Goal: Transaction & Acquisition: Complete application form

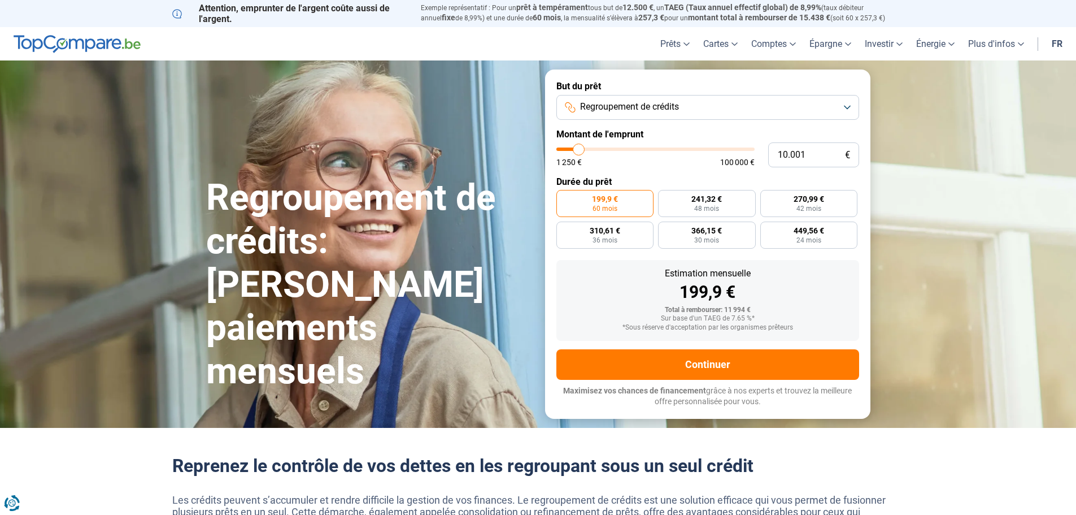
type input "11.000"
type input "11000"
type input "12.000"
type input "12000"
type input "15.000"
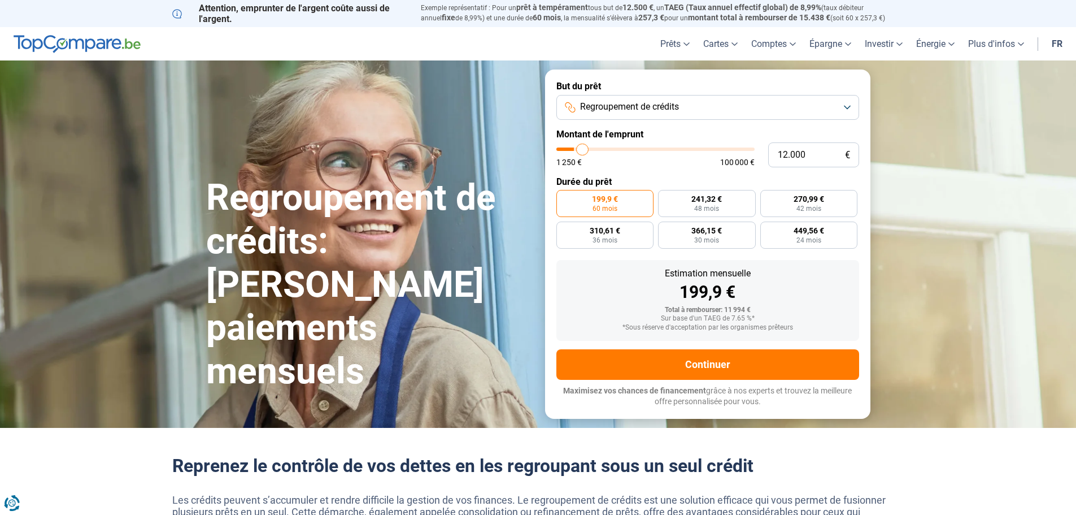
type input "15000"
type input "18.000"
type input "18000"
type input "22.000"
type input "22000"
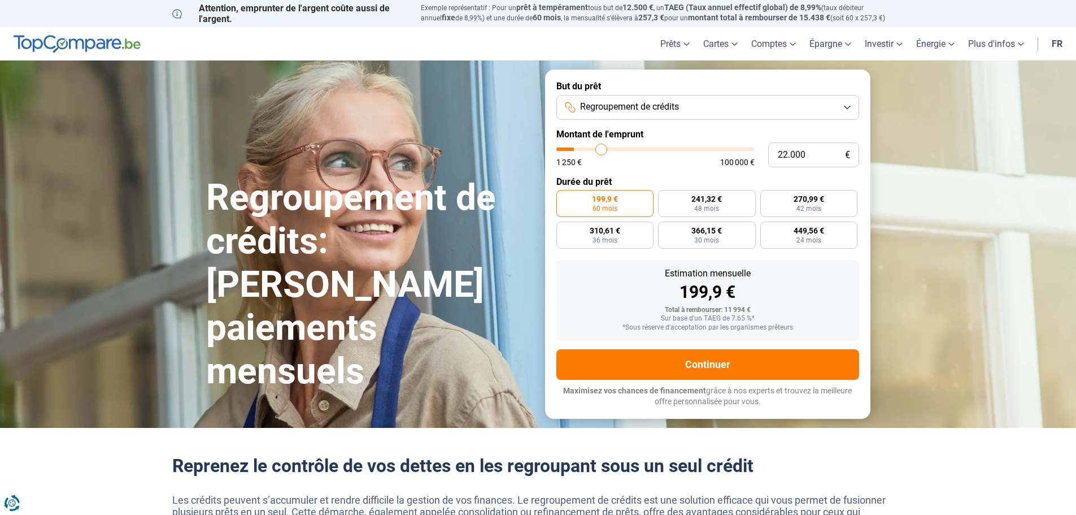
type input "25.750"
type input "25750"
type input "29.000"
type input "29000"
type input "31.250"
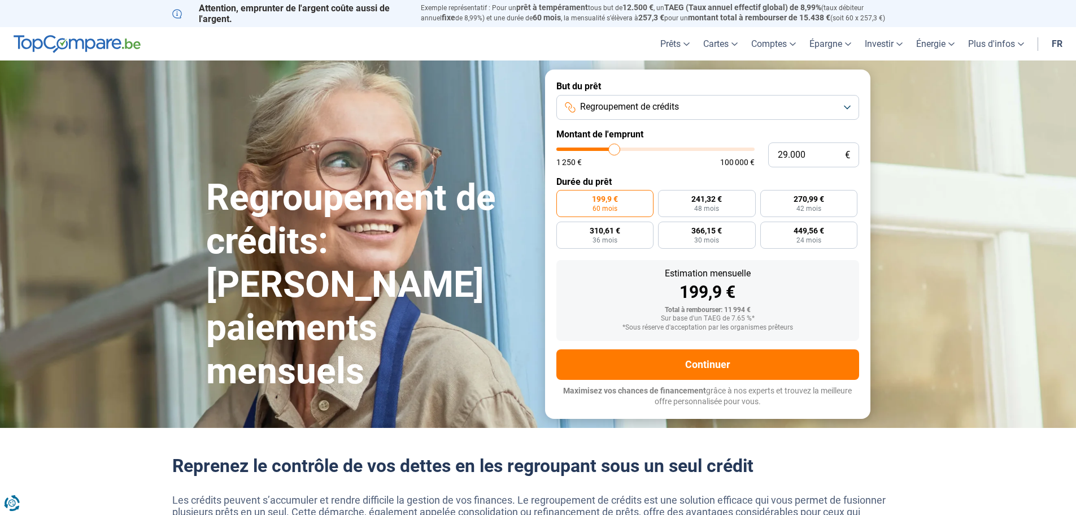
type input "31250"
type input "32.750"
type input "32750"
type input "33.750"
type input "33750"
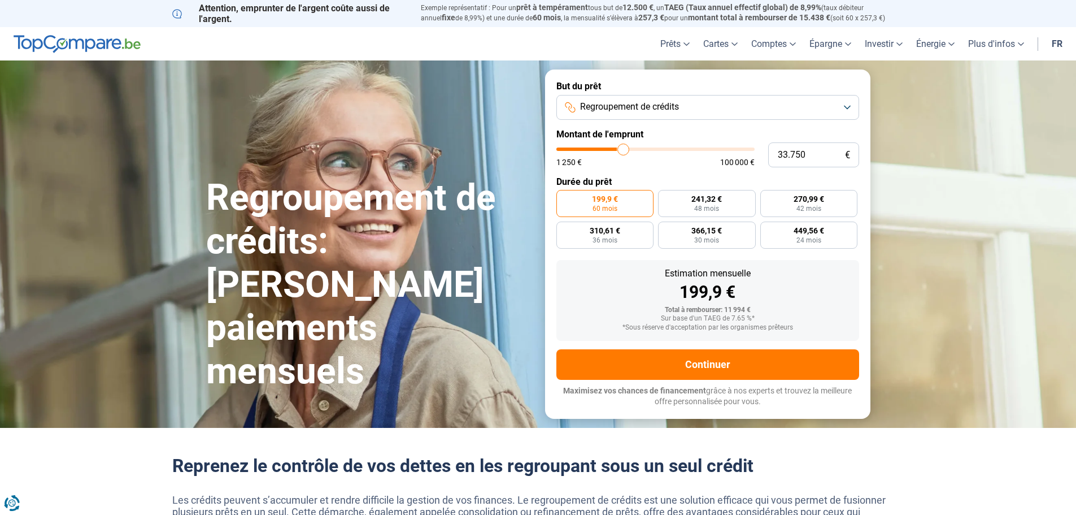
type input "34.000"
type input "34000"
type input "34.250"
type input "34250"
type input "34.750"
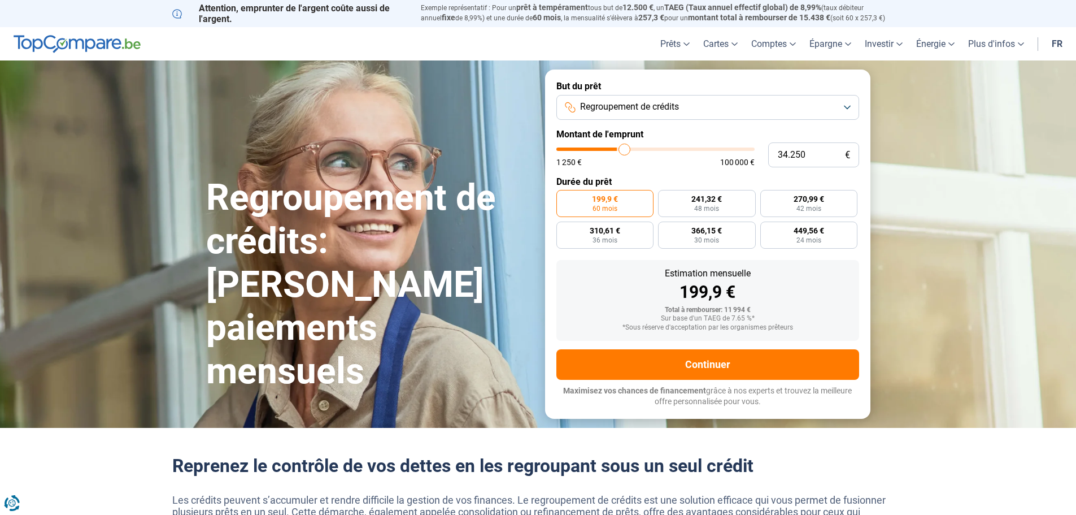
type input "34750"
type input "35.000"
type input "35000"
type input "35.250"
type input "35250"
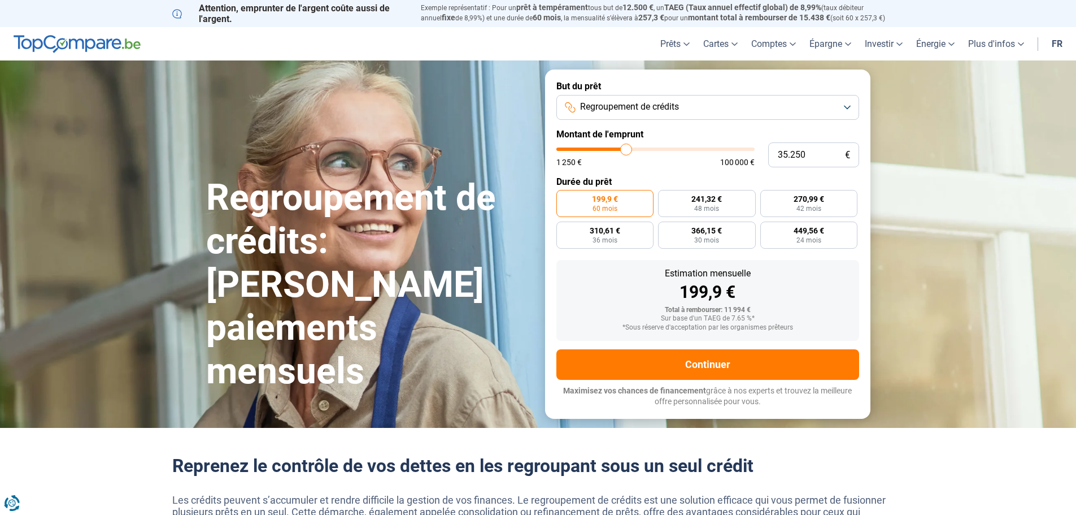
type input "35.750"
type input "35750"
type input "36.750"
type input "36750"
type input "37.250"
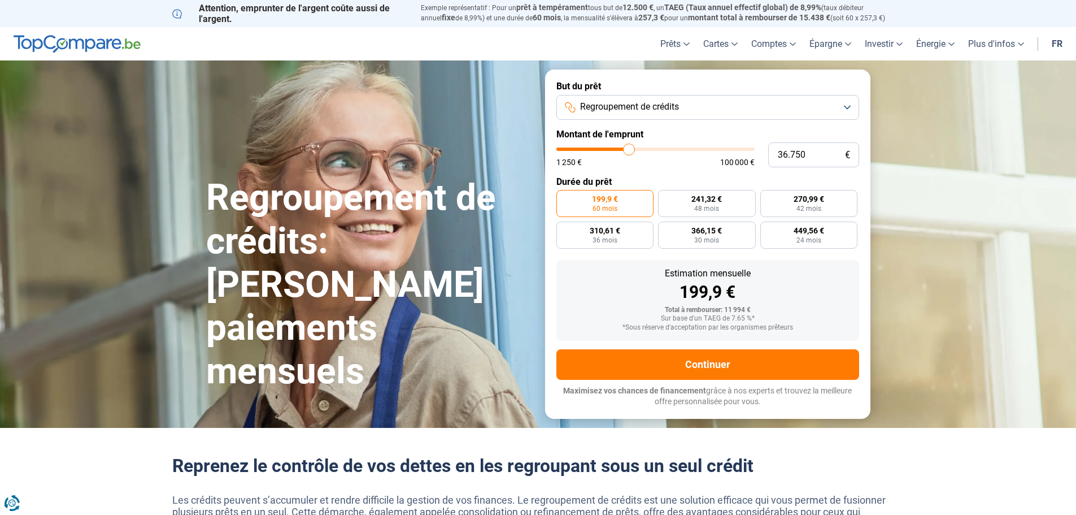
type input "37250"
type input "38.500"
type input "38500"
type input "39.500"
type input "39500"
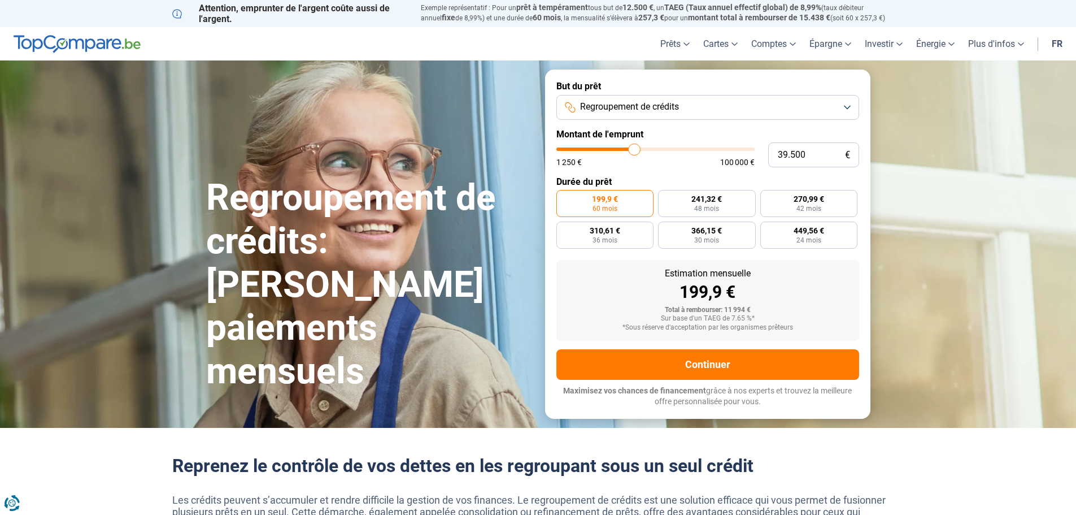
type input "39.750"
type input "39750"
type input "40.000"
type input "40000"
type input "40.250"
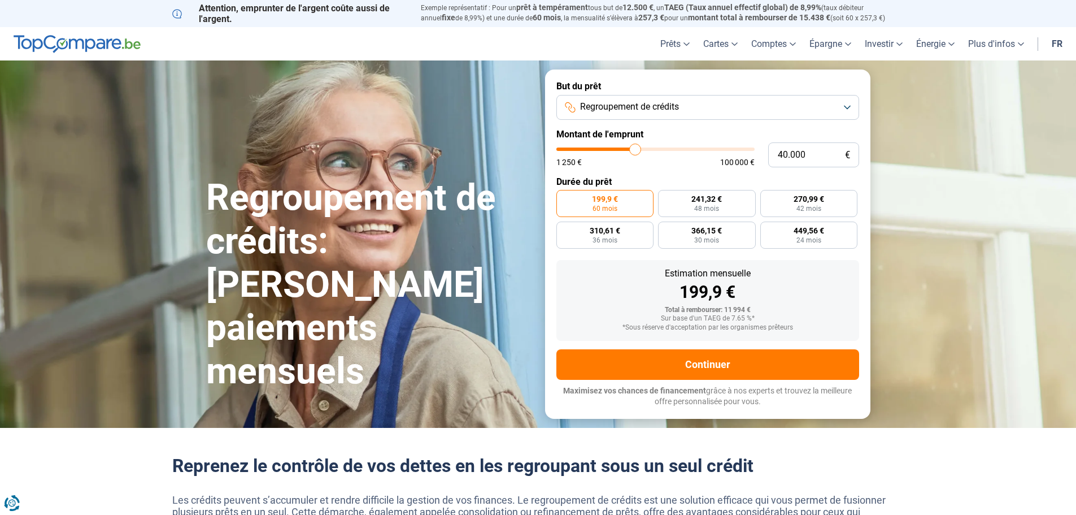
type input "40250"
type input "40.750"
type input "40750"
type input "41.000"
type input "41000"
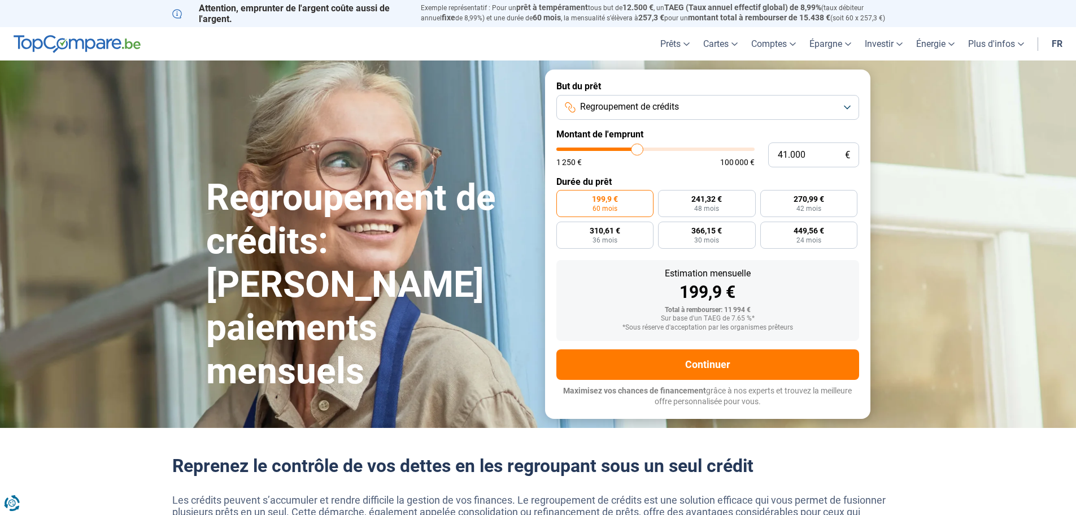
type input "41.250"
type input "41250"
type input "41.500"
type input "41500"
type input "42.000"
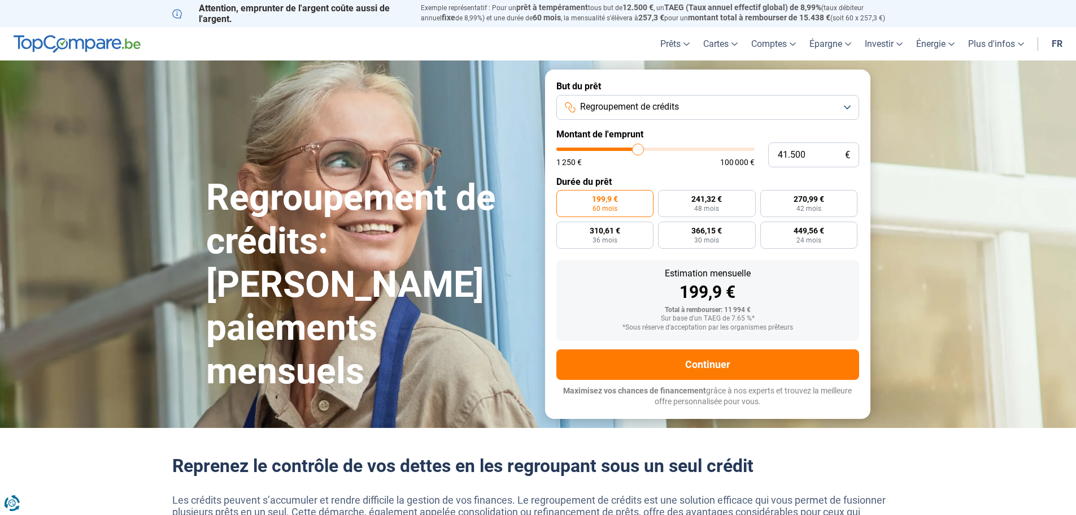
type input "42000"
type input "42.250"
type input "42250"
type input "42.500"
type input "42500"
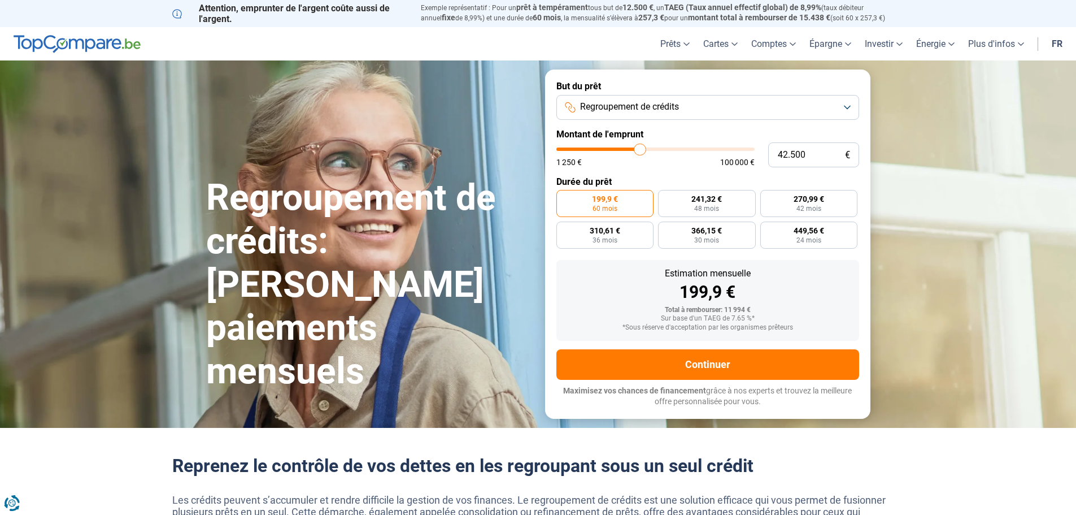
type input "42.750"
type input "42750"
type input "43.000"
type input "43000"
type input "43.500"
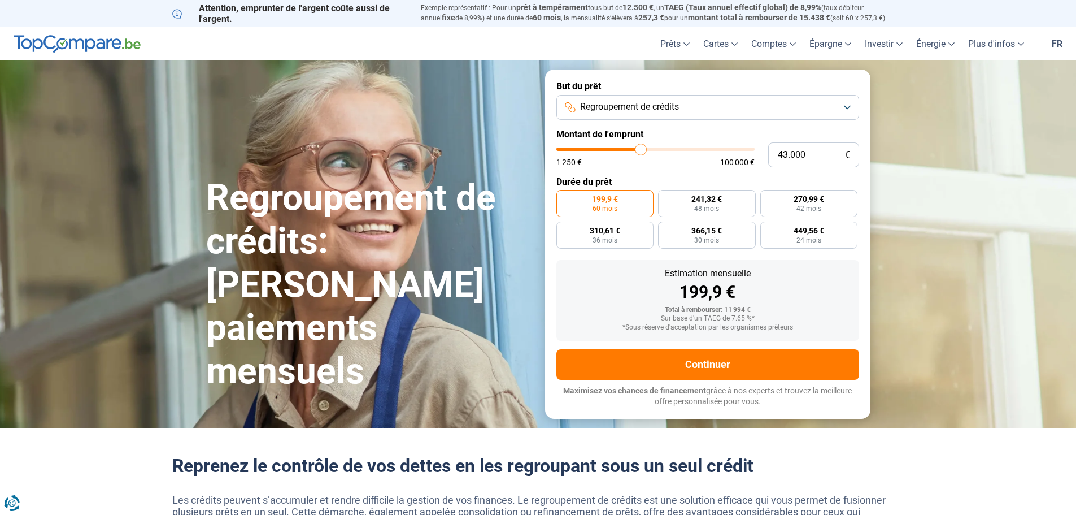
type input "43500"
type input "43.750"
type input "43750"
type input "44.000"
type input "44000"
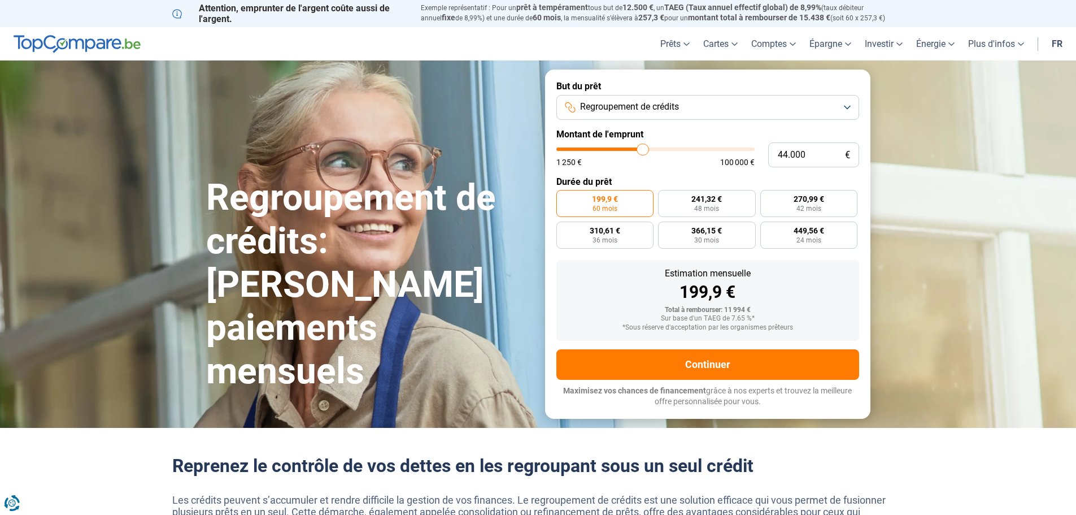
type input "44.250"
type input "44250"
type input "45.000"
drag, startPoint x: 583, startPoint y: 149, endPoint x: 645, endPoint y: 159, distance: 62.3
type input "45000"
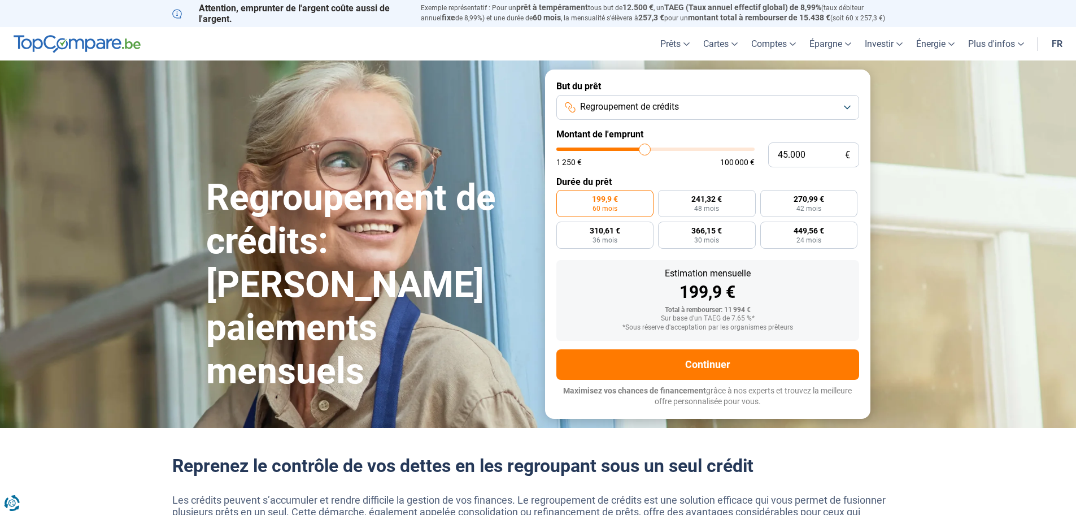
click at [645, 151] on input "range" at bounding box center [655, 148] width 198 height 3
radio input "false"
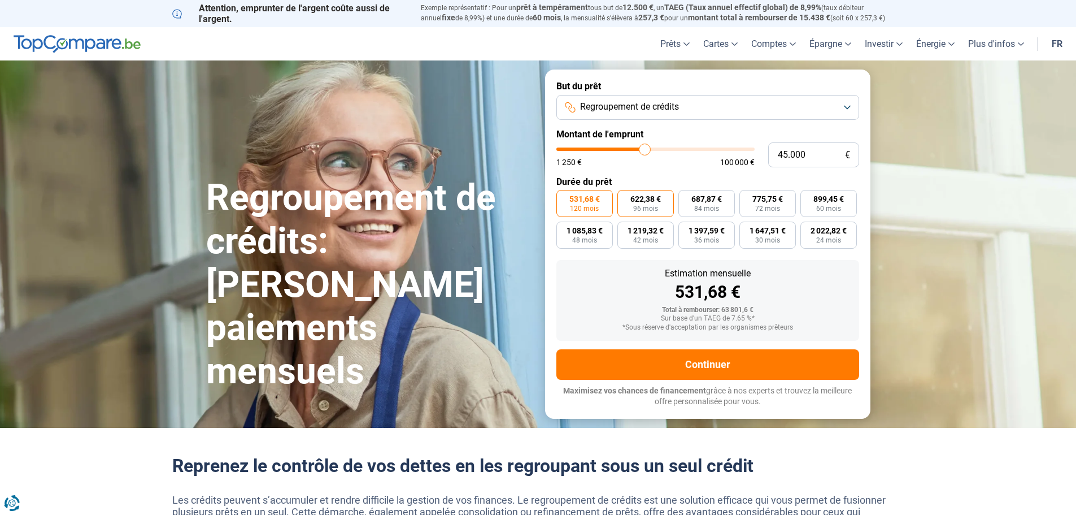
click at [645, 208] on span "96 mois" at bounding box center [645, 208] width 25 height 7
click at [625, 197] on input "622,38 € 96 mois" at bounding box center [620, 193] width 7 height 7
radio input "true"
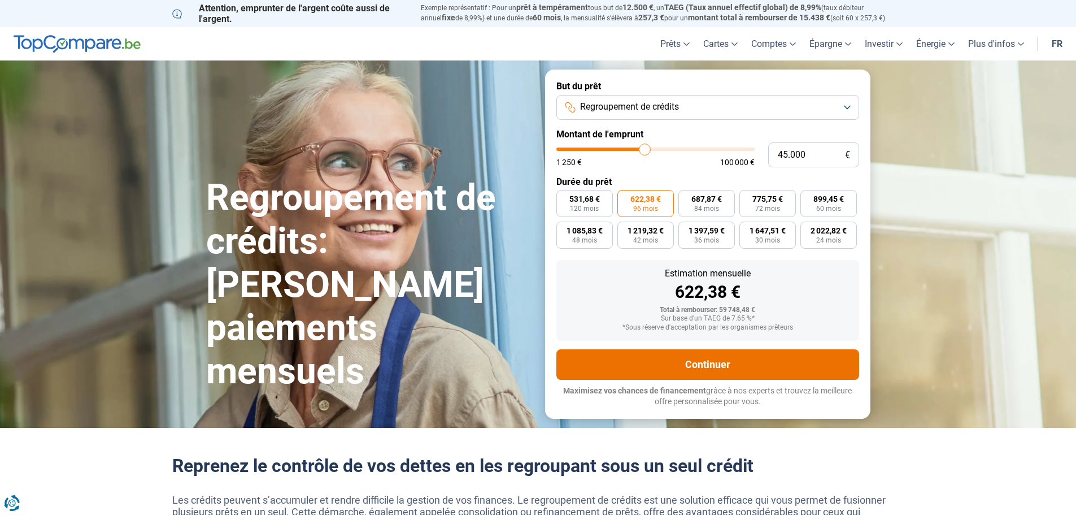
click at [671, 359] on button "Continuer" at bounding box center [707, 364] width 303 height 31
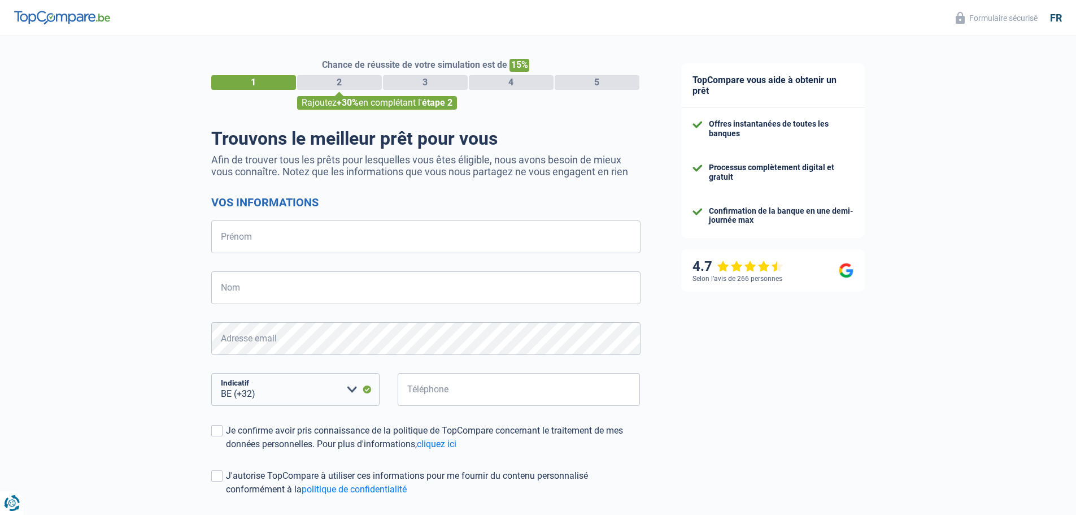
select select "32"
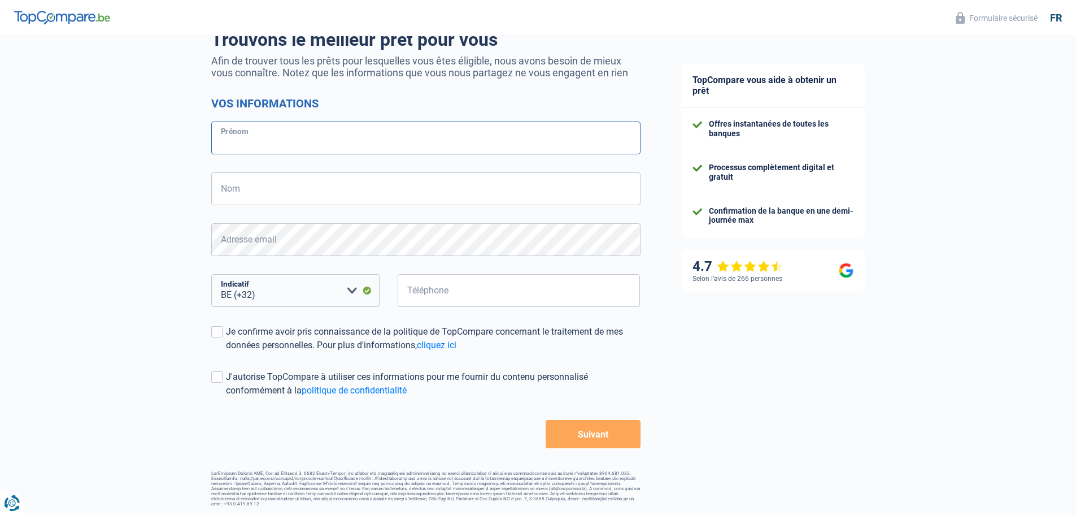
click at [326, 147] on input "Prénom" at bounding box center [425, 137] width 429 height 33
type input "Deborah"
type input "NOEL"
type input "483229614"
click at [218, 335] on span at bounding box center [216, 331] width 11 height 11
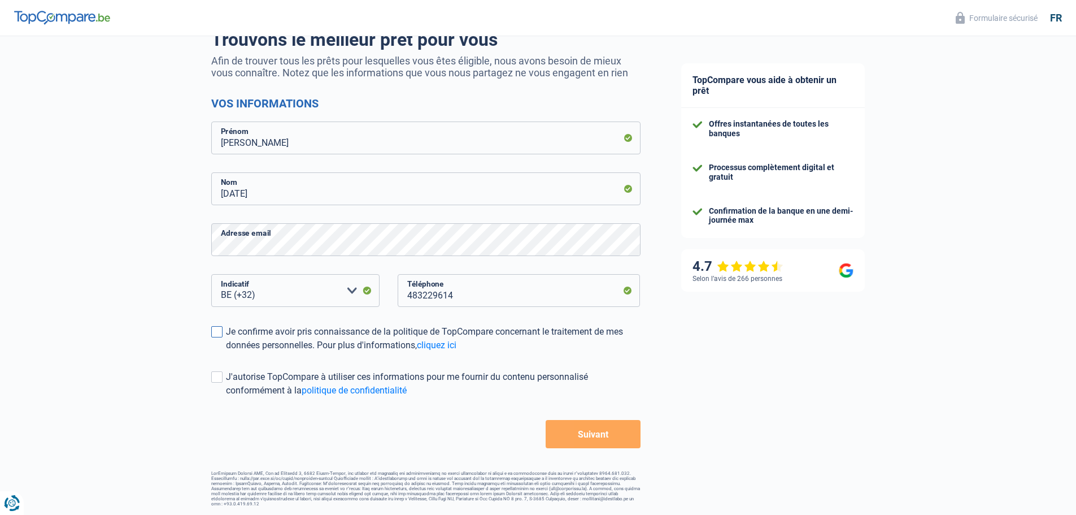
click at [226, 352] on input "Je confirme avoir pris connaissance de la politique de TopCompare concernant le…" at bounding box center [226, 352] width 0 height 0
click at [216, 377] on span at bounding box center [216, 376] width 11 height 11
click at [226, 397] on input "J'autorise TopCompare à utiliser ces informations pour me fournir du contenu pe…" at bounding box center [226, 397] width 0 height 0
click at [594, 441] on button "Suivant" at bounding box center [593, 434] width 94 height 28
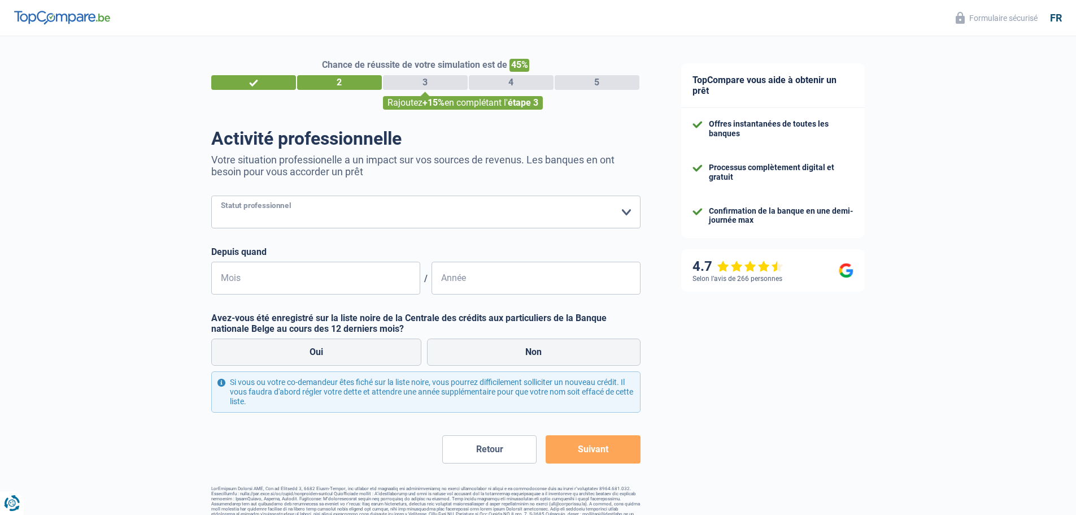
click at [369, 216] on select "Ouvrier Employé privé Employé public Invalide Indépendant Pensionné Chômeur Mut…" at bounding box center [425, 211] width 429 height 33
select select "privateEmployee"
click at [211, 197] on select "Ouvrier Employé privé Employé public Invalide Indépendant Pensionné Chômeur Mut…" at bounding box center [425, 211] width 429 height 33
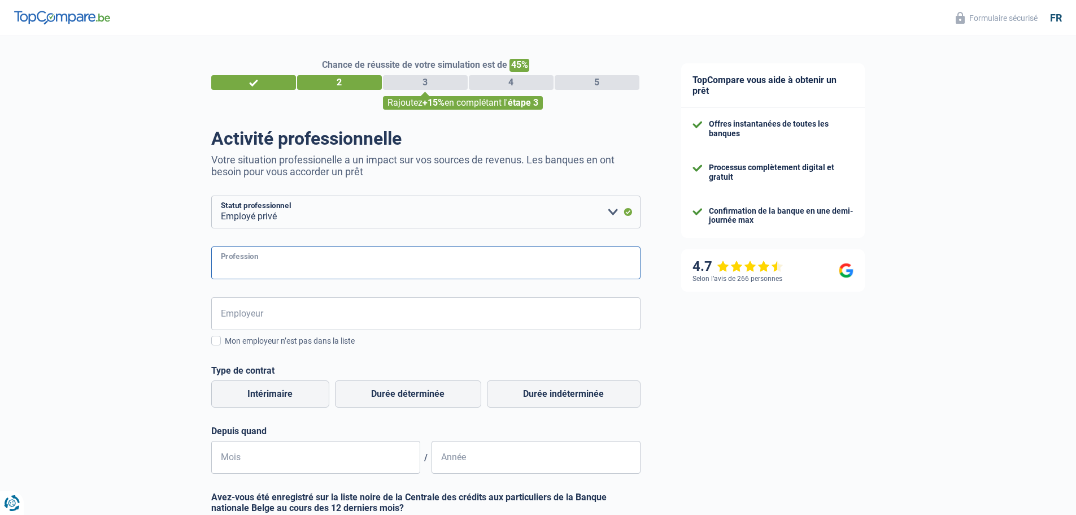
click at [267, 258] on input "Profession" at bounding box center [425, 262] width 429 height 33
type input "H"
type input "d"
type input "D"
type input "DIRECTEUR RH"
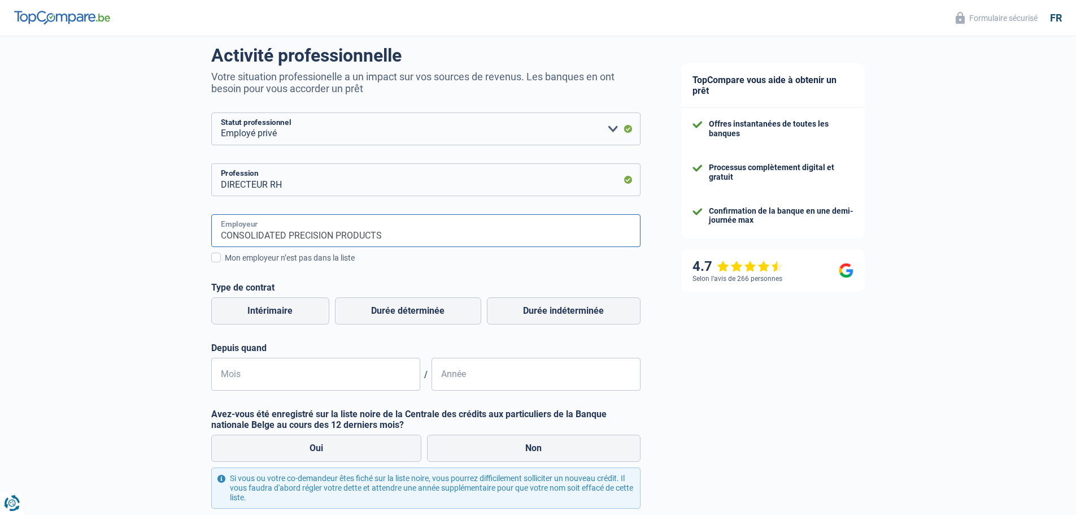
scroll to position [169, 0]
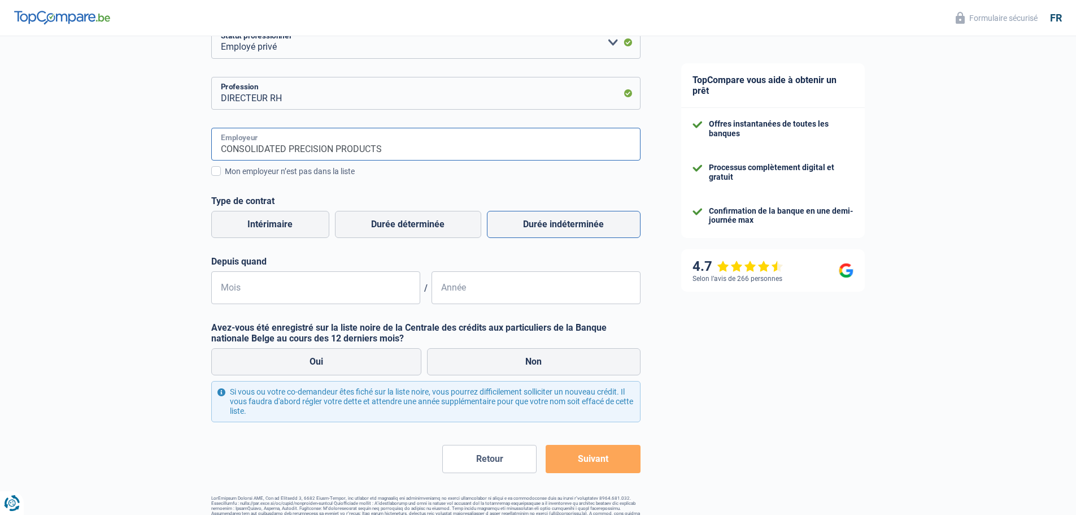
type input "CONSOLIDATED PRECISION PRODUCTS"
click at [574, 214] on label "Durée indéterminée" at bounding box center [564, 224] width 154 height 27
click at [574, 214] on input "Durée indéterminée" at bounding box center [564, 224] width 154 height 27
radio input "true"
click at [310, 288] on input "Mois" at bounding box center [315, 287] width 209 height 33
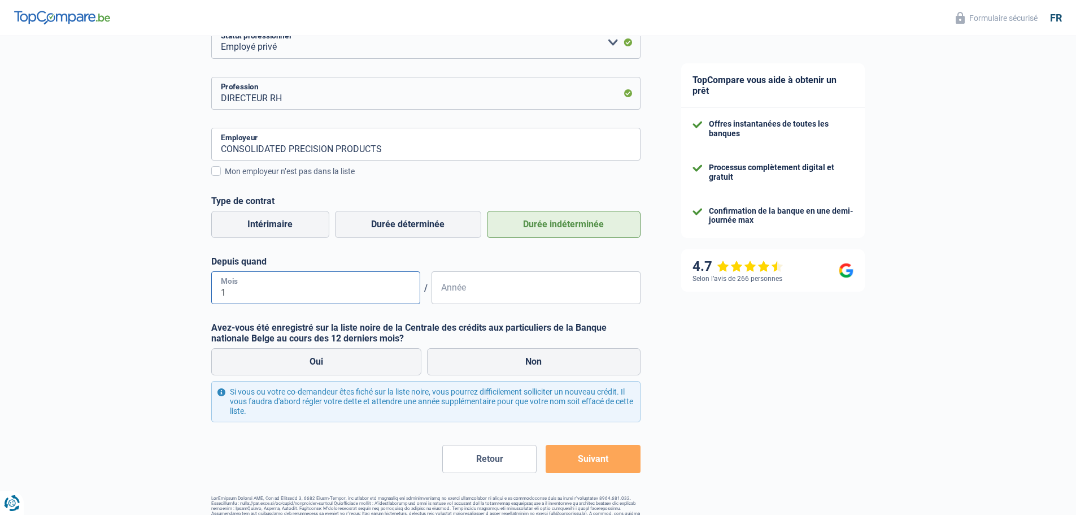
type input "11"
type input "2011"
click at [317, 293] on input "11" at bounding box center [315, 287] width 209 height 33
type input "10"
click at [488, 357] on label "Non" at bounding box center [534, 361] width 214 height 27
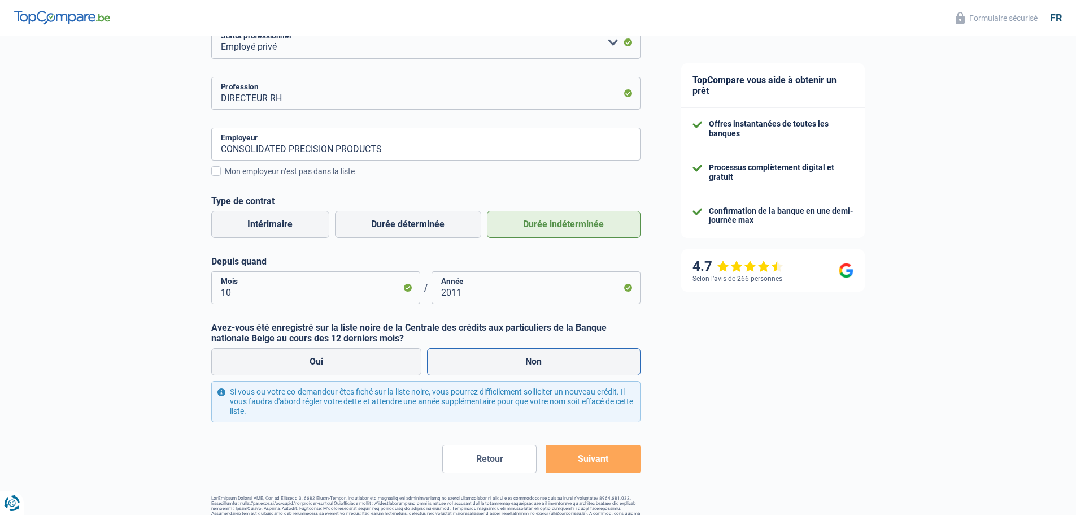
click at [488, 357] on input "Non" at bounding box center [534, 361] width 214 height 27
radio input "true"
click at [583, 460] on button "Suivant" at bounding box center [593, 459] width 94 height 28
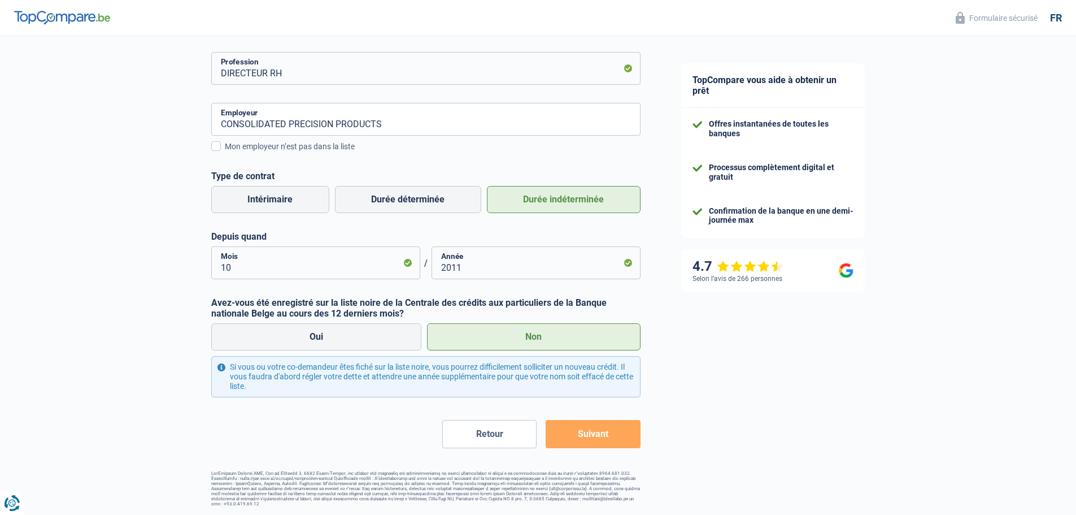
click at [602, 433] on button "Suivant" at bounding box center [593, 434] width 94 height 28
click at [517, 338] on label "Non" at bounding box center [534, 336] width 214 height 27
click at [517, 338] on input "Non" at bounding box center [534, 336] width 214 height 27
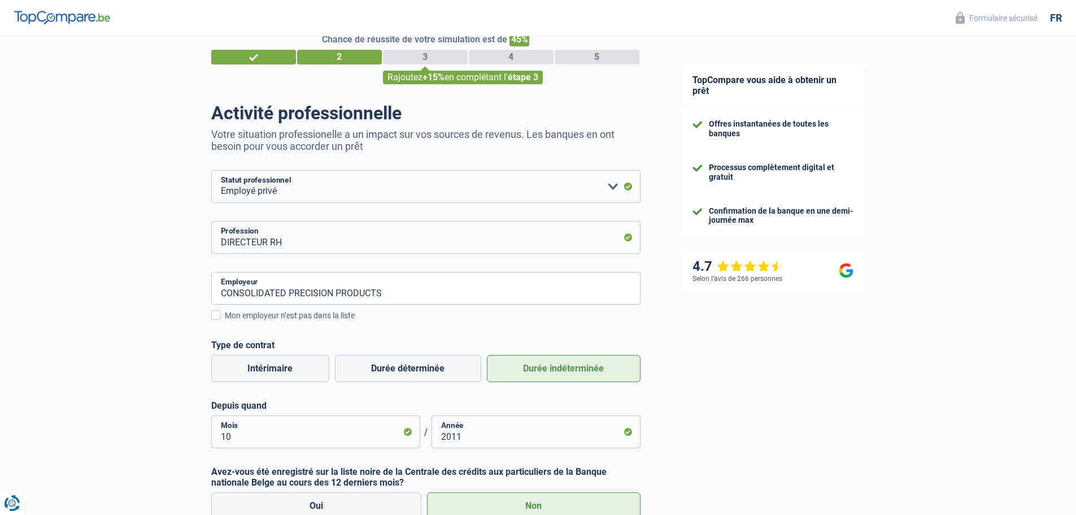
scroll to position [25, 0]
click at [287, 315] on div "Mon employeur n’est pas dans la liste" at bounding box center [433, 316] width 416 height 12
click at [225, 322] on input "Mon employeur n’est pas dans la liste" at bounding box center [225, 322] width 0 height 0
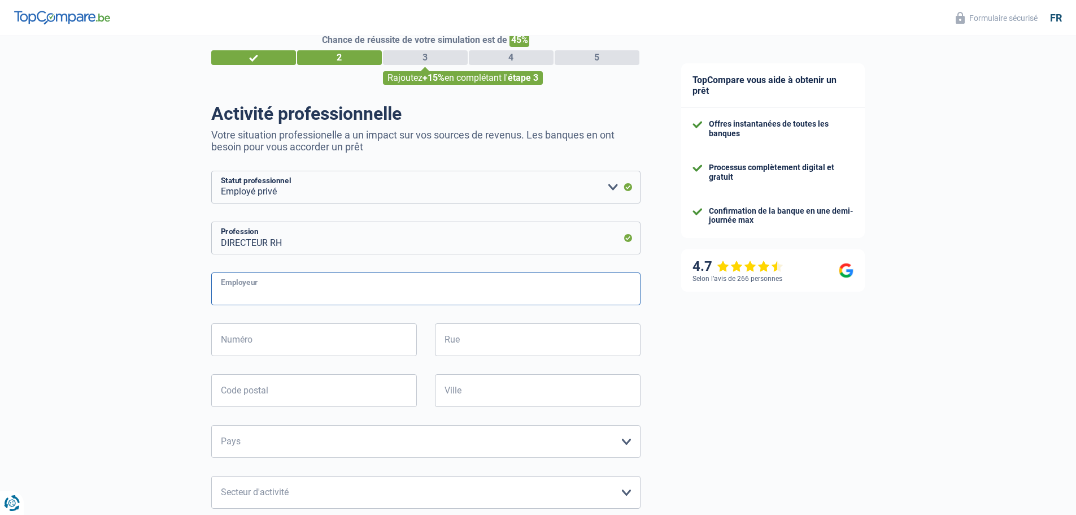
click at [293, 294] on input "Employeur" at bounding box center [425, 288] width 429 height 33
type input "CPP"
type input "1ere avenue 86"
type input "Parc industriel des hauts-sarts"
type input "4040"
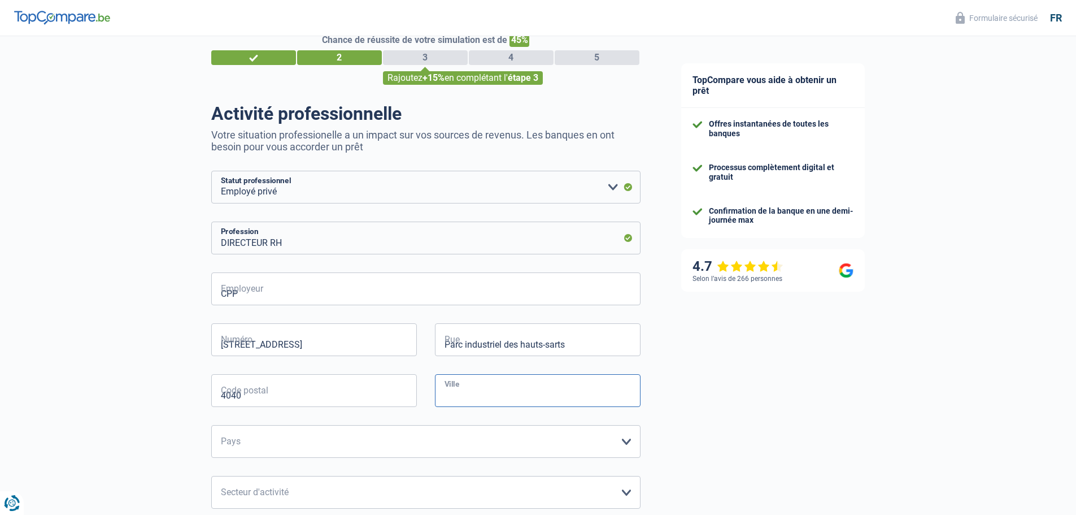
type input "Herstal"
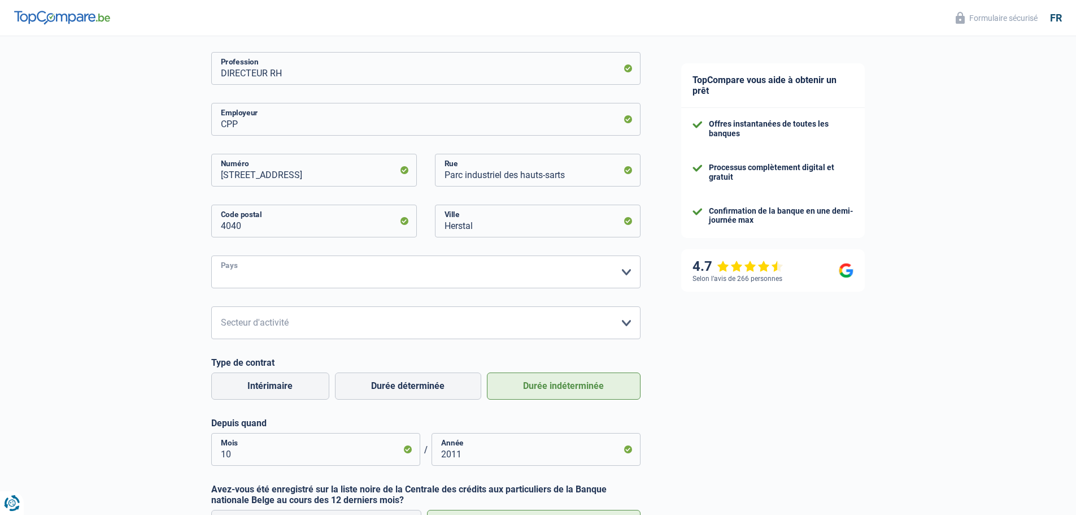
click at [486, 268] on select "Belgique France Allemagne Italie Luxembourg Pays-Bas Espagne Suisse Veuillez sé…" at bounding box center [425, 271] width 429 height 33
select select "BE"
click at [211, 256] on select "Belgique France Allemagne Italie Luxembourg Pays-Bas Espagne Suisse Veuillez sé…" at bounding box center [425, 271] width 429 height 33
click at [416, 319] on select "Agriculture/Pêche Industrie Horeca Courier/Fitness/Taxi Construction Banques/As…" at bounding box center [425, 322] width 429 height 33
select select "industry"
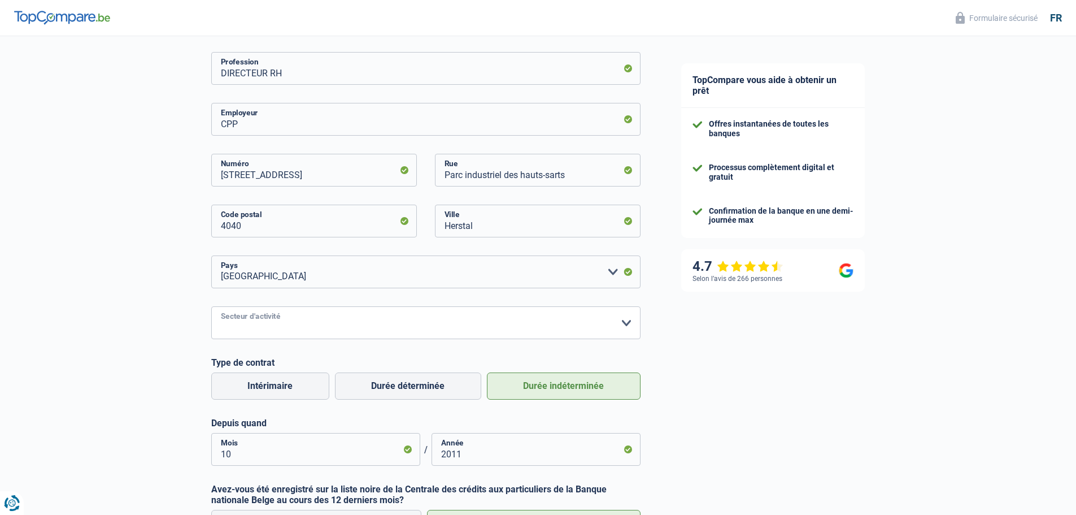
click at [211, 307] on select "Agriculture/Pêche Industrie Horeca Courier/Fitness/Taxi Construction Banques/As…" at bounding box center [425, 322] width 429 height 33
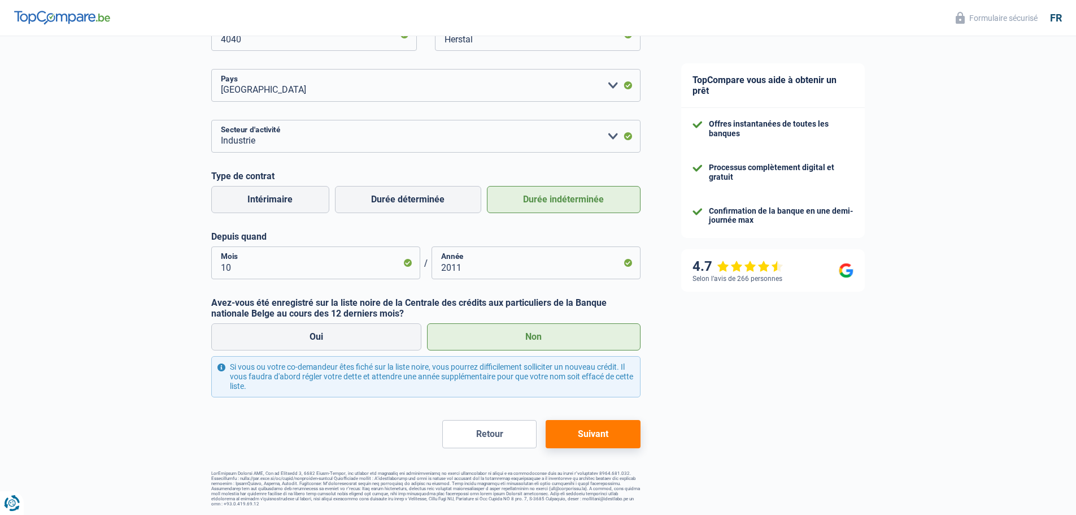
click at [585, 444] on button "Suivant" at bounding box center [593, 434] width 94 height 28
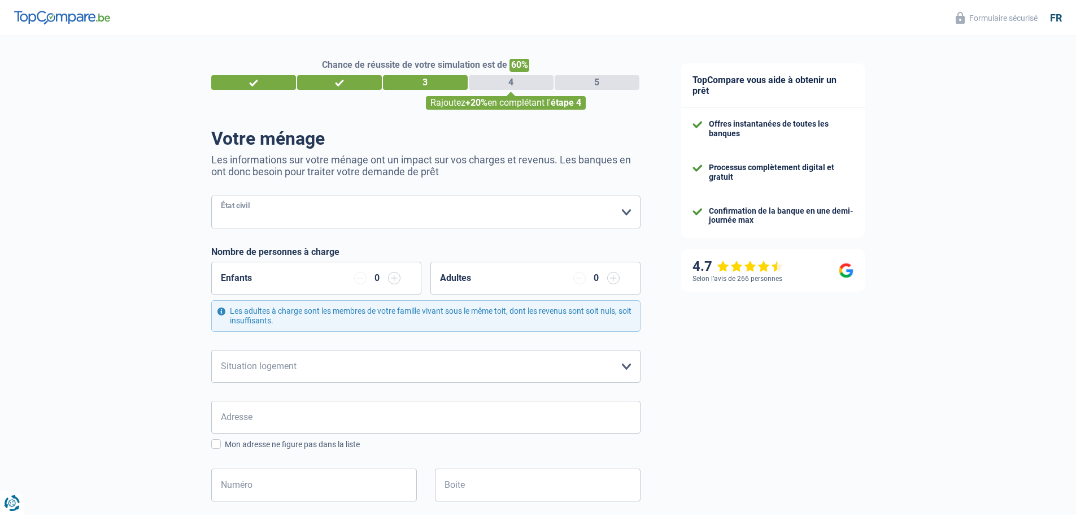
click at [316, 220] on select "Célibataire Marié(e) Cohabitant(e) légal(e) Divorcé(e) Veuf(ve) Séparé (de fait…" at bounding box center [425, 211] width 429 height 33
select select "single"
click at [211, 197] on select "Célibataire Marié(e) Cohabitant(e) légal(e) Divorcé(e) Veuf(ve) Séparé (de fait…" at bounding box center [425, 211] width 429 height 33
click at [395, 279] on input "button" at bounding box center [394, 278] width 12 height 12
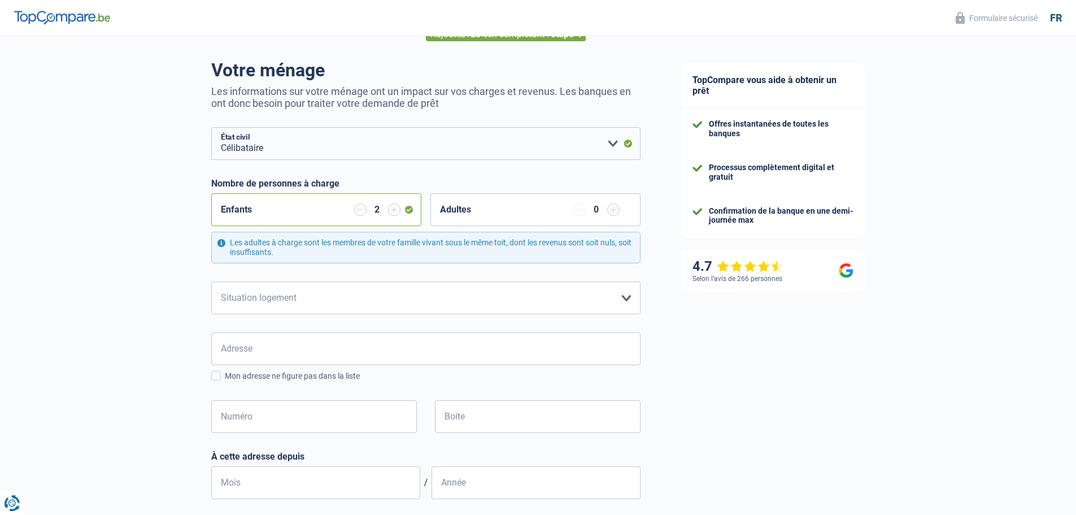
scroll to position [169, 0]
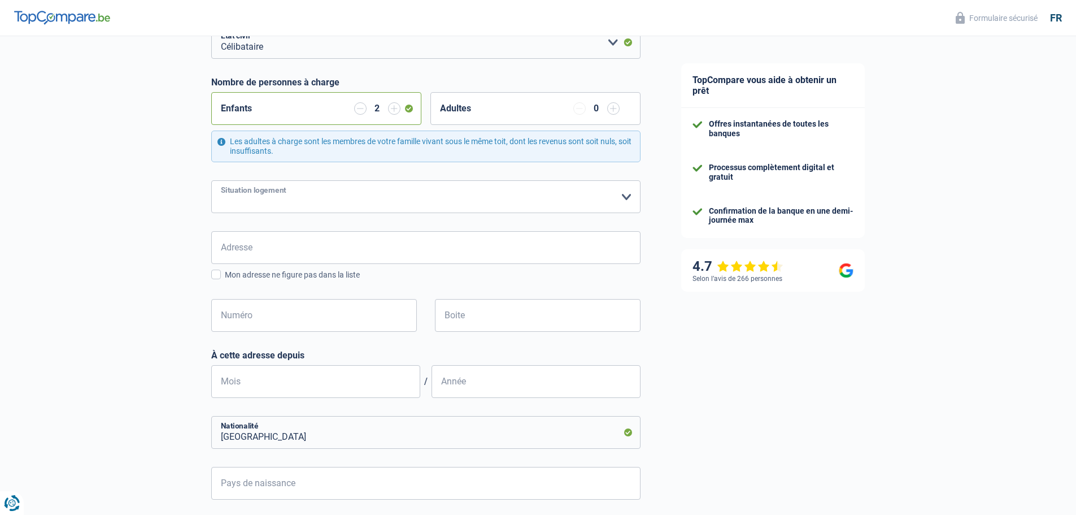
click at [380, 200] on select "Locataire Propriétaire avec prêt hypothécaire Propriétaire sans prêt hypothécai…" at bounding box center [425, 196] width 429 height 33
select select "liveWithParents"
click at [211, 181] on select "Locataire Propriétaire avec prêt hypothécaire Propriétaire sans prêt hypothécai…" at bounding box center [425, 196] width 429 height 33
click at [351, 255] on input "Adresse" at bounding box center [425, 247] width 429 height 33
type input "Voie Colette 13"
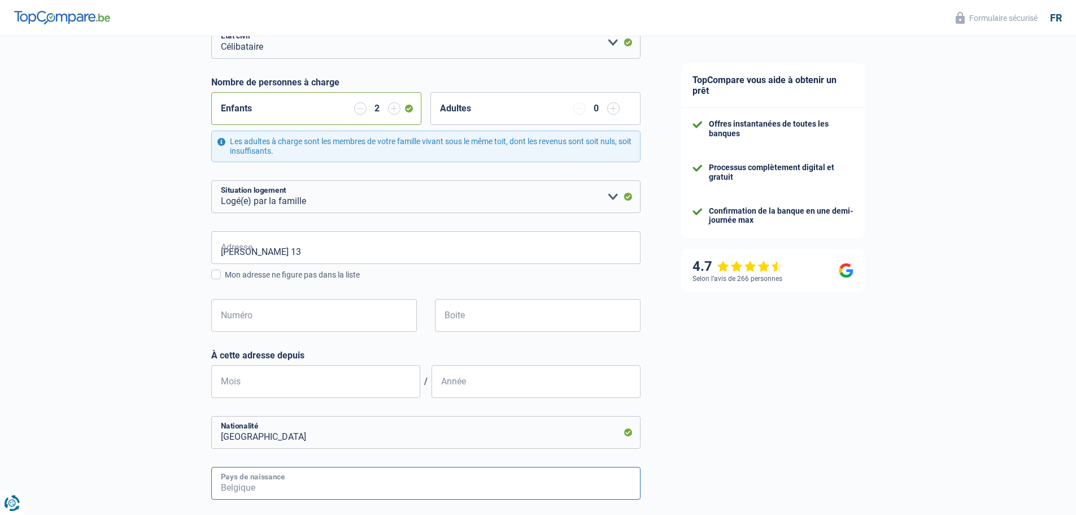
type input "Belgique"
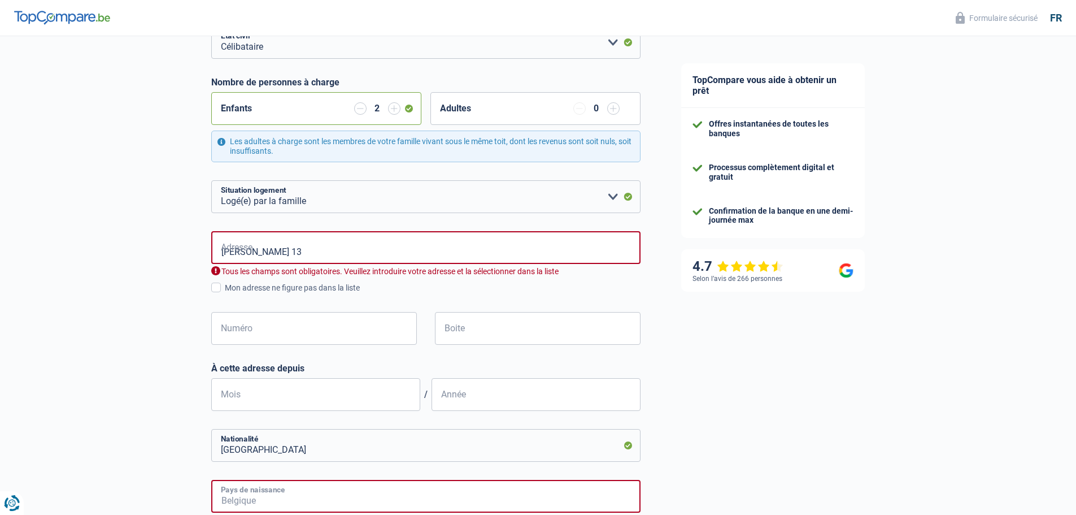
type input "Belgique"
type input "Voie Colette"
click at [246, 335] on input "Numéro" at bounding box center [314, 328] width 206 height 33
type input "13"
click at [224, 389] on input "Mois" at bounding box center [315, 394] width 209 height 33
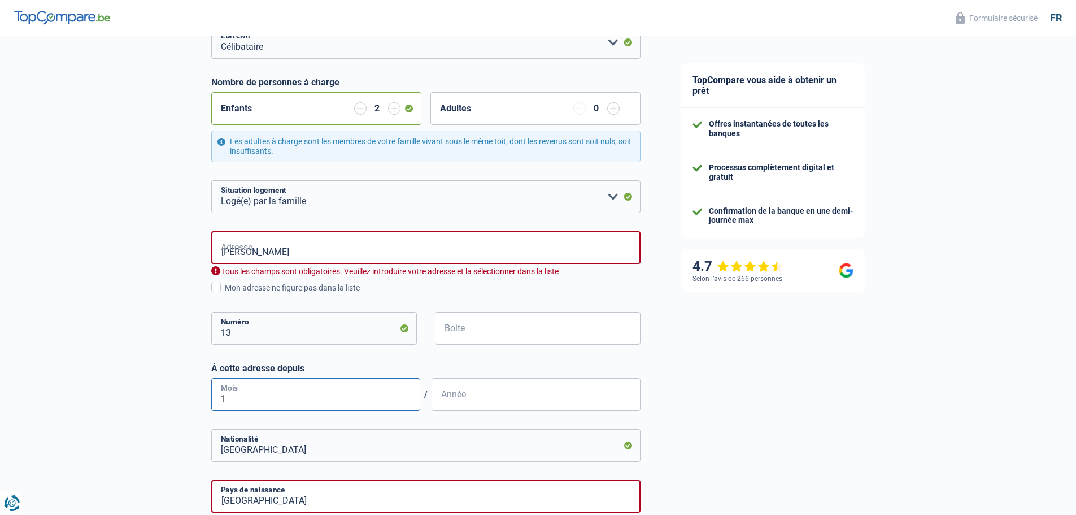
type input "12"
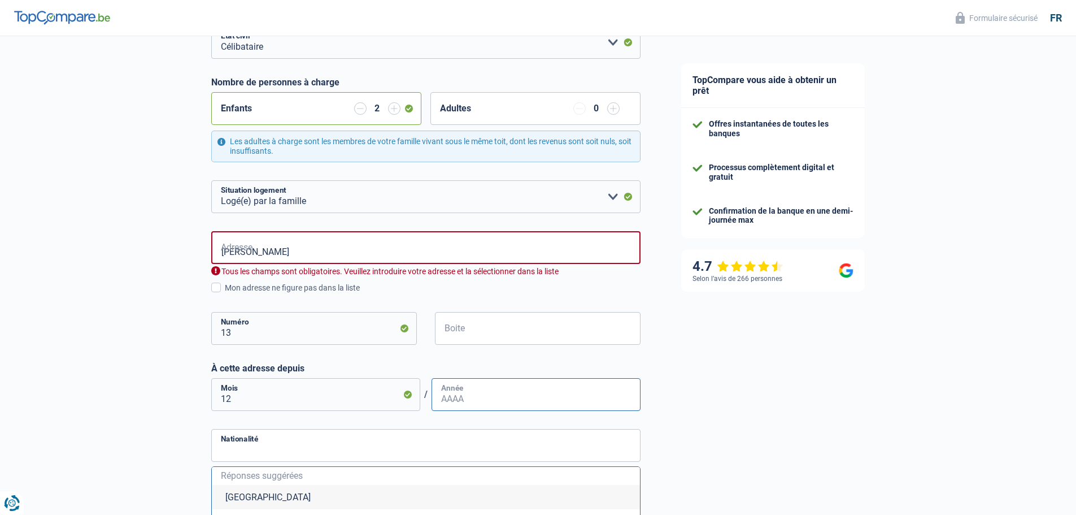
click at [520, 399] on input "Année" at bounding box center [536, 394] width 209 height 33
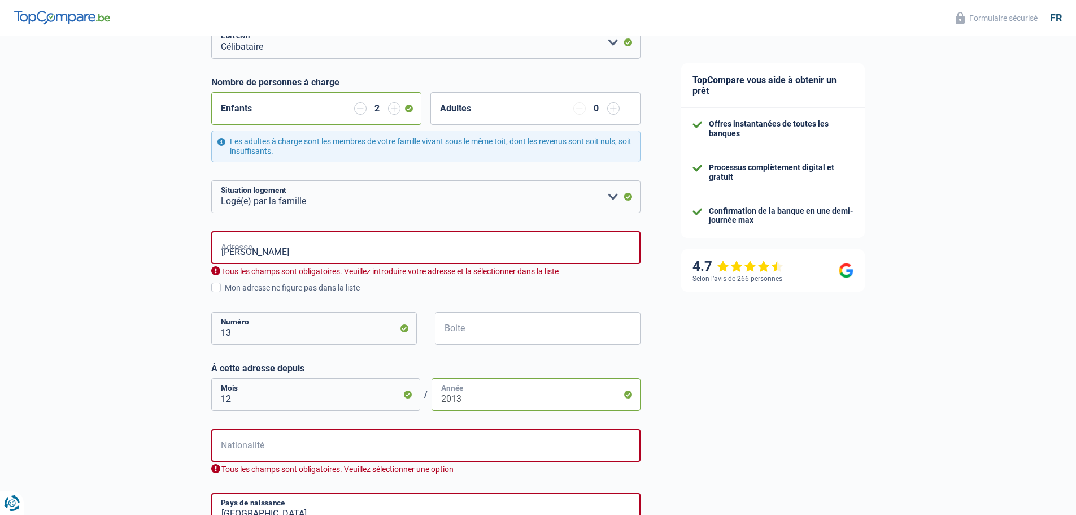
type input "2013"
click at [275, 247] on input "Voie Colette" at bounding box center [425, 247] width 429 height 33
click at [253, 252] on input "Voie Colette" at bounding box center [425, 247] width 429 height 33
type input "Voie Collette, Olne, Belgium"
select select "BE"
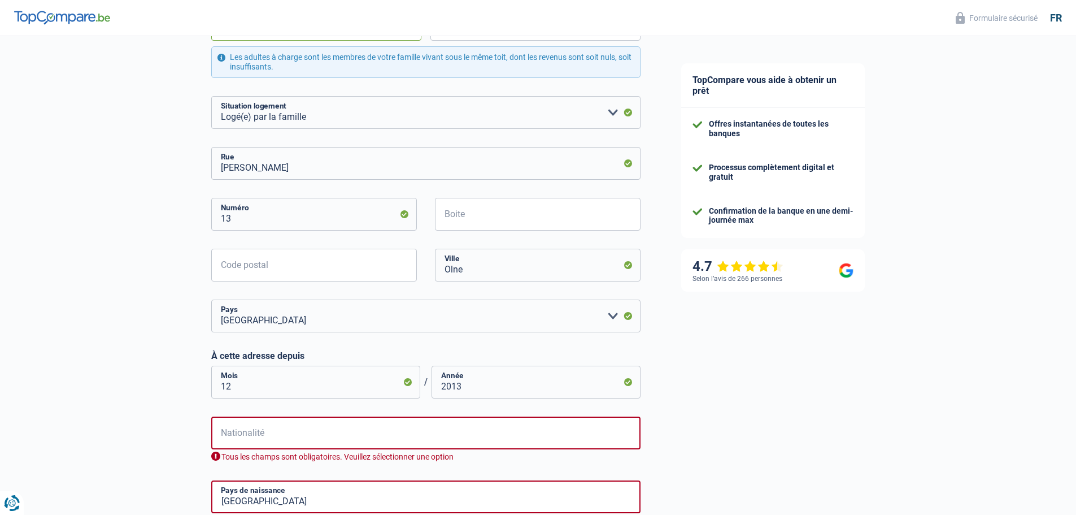
scroll to position [395, 0]
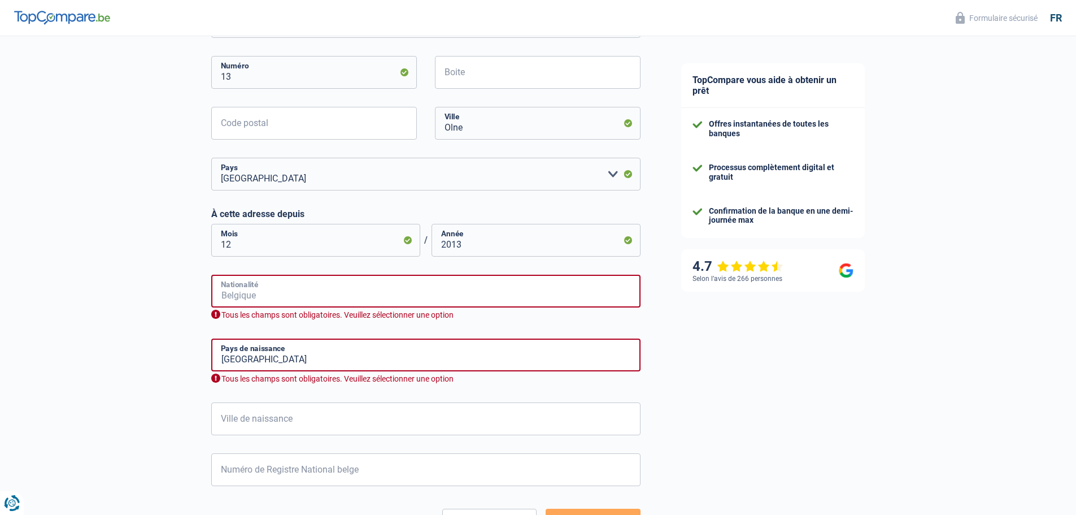
click at [337, 292] on input "Nationalité" at bounding box center [425, 291] width 429 height 33
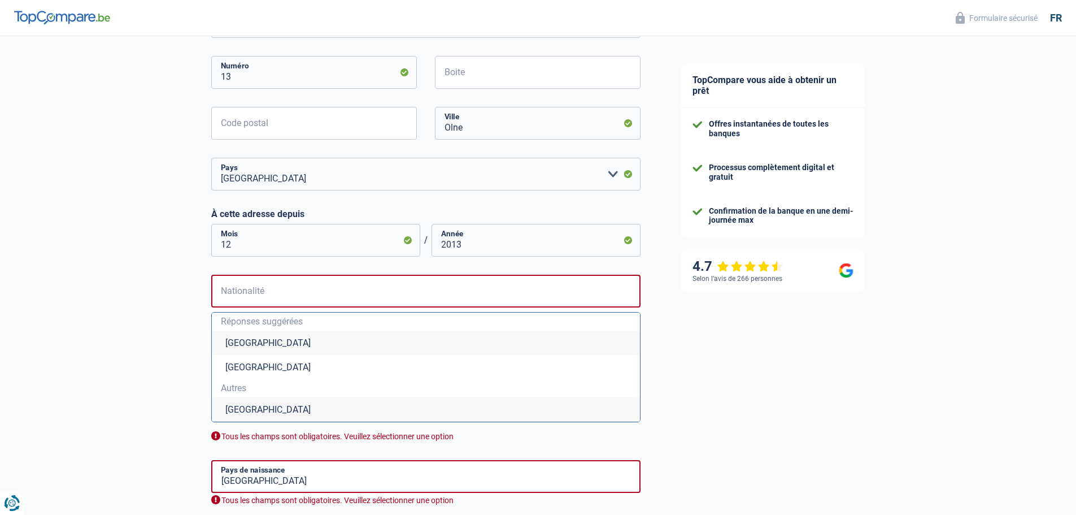
click at [316, 343] on li "Belgique" at bounding box center [426, 342] width 428 height 24
type input "Belgique"
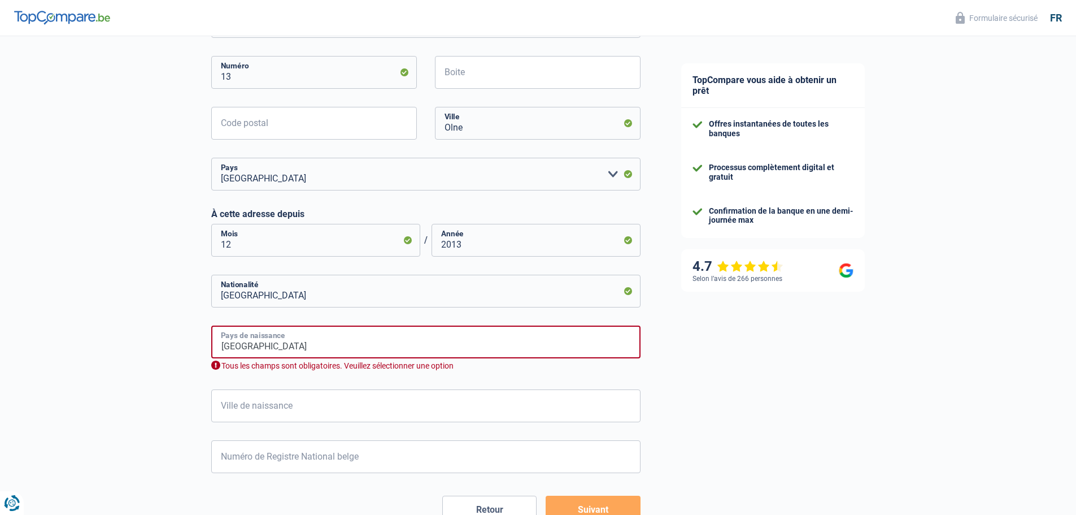
click at [315, 343] on input "Belgique" at bounding box center [425, 341] width 429 height 33
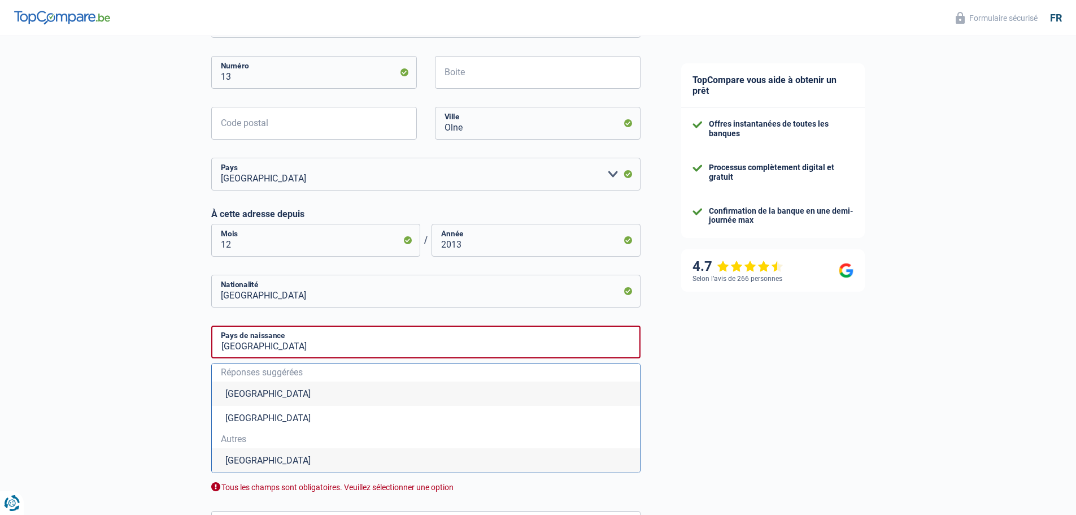
click at [303, 395] on li "Belgique" at bounding box center [426, 393] width 428 height 24
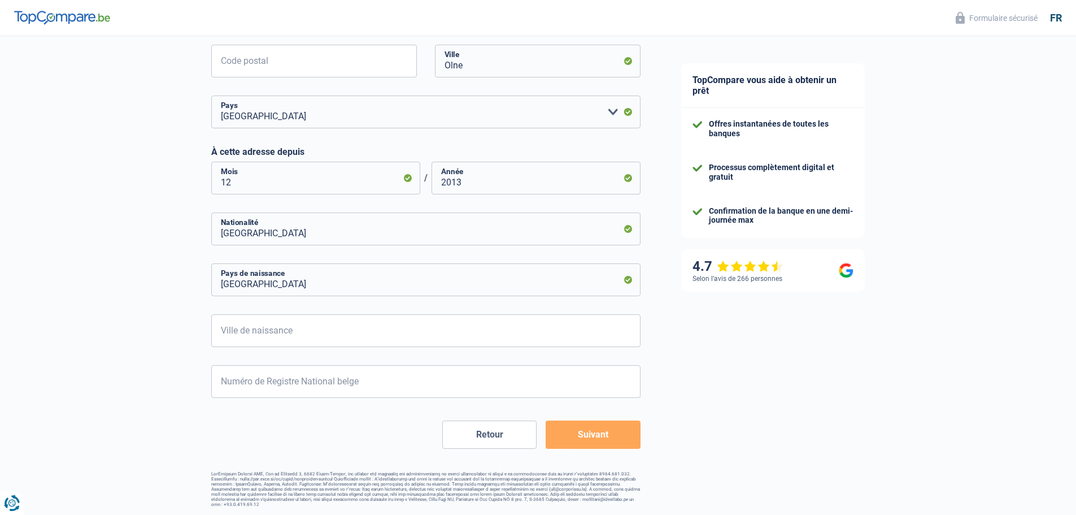
scroll to position [458, 0]
click at [296, 330] on input "Ville de naissance" at bounding box center [425, 330] width 429 height 33
type input "l"
type input "LIEGE"
type input "86.05.18-206.28"
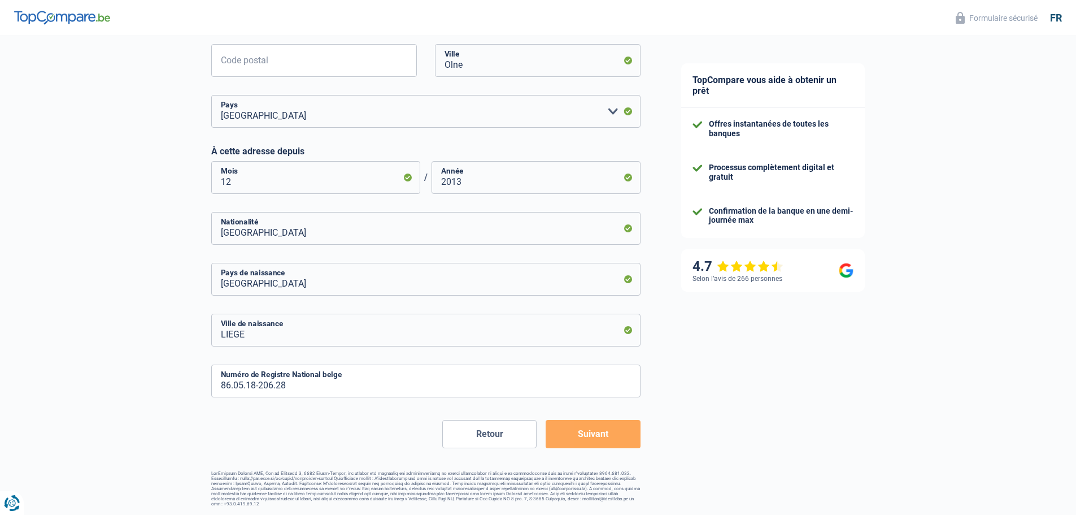
click at [578, 442] on button "Suivant" at bounding box center [593, 434] width 94 height 28
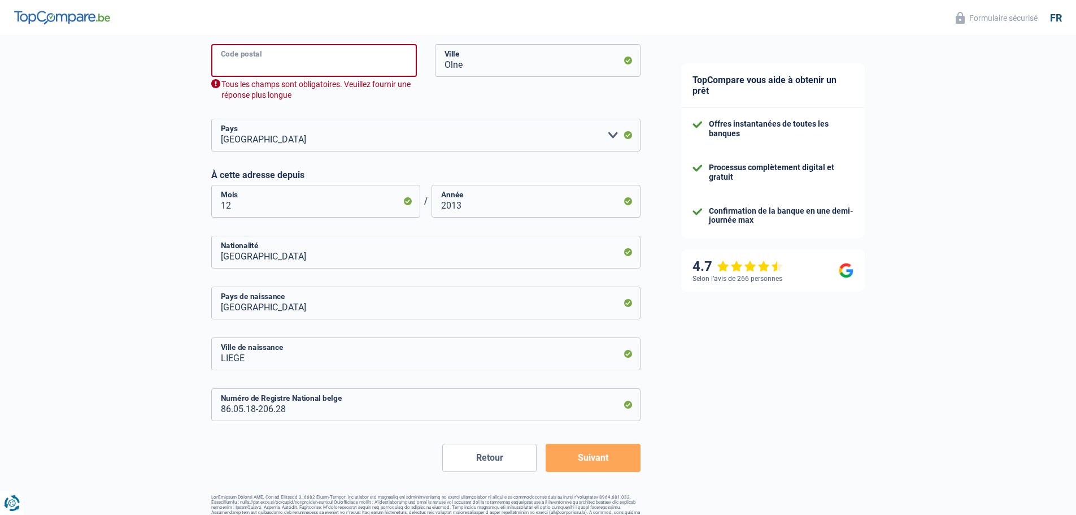
click at [284, 59] on input "Code postal" at bounding box center [314, 60] width 206 height 33
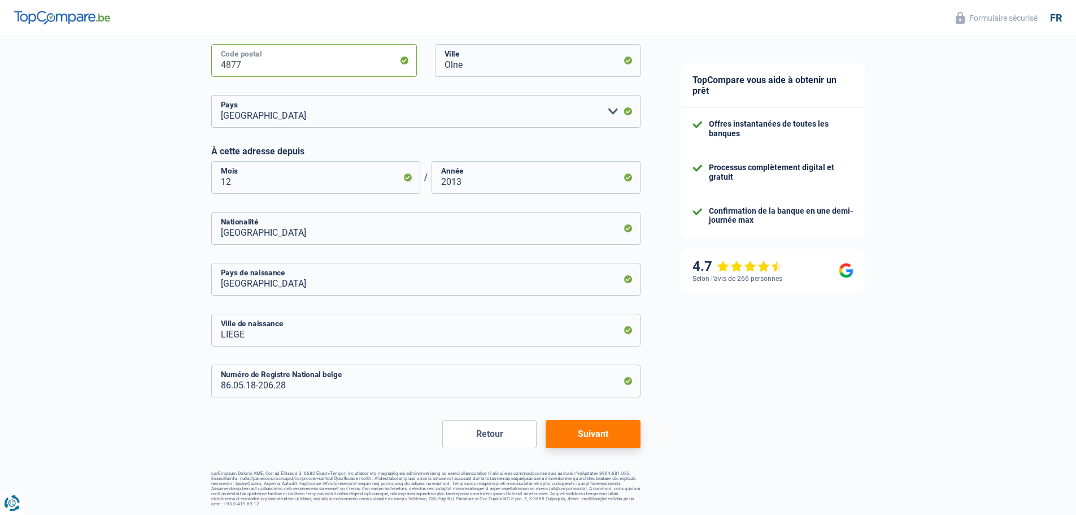
type input "4877"
click at [602, 439] on button "Suivant" at bounding box center [593, 434] width 94 height 28
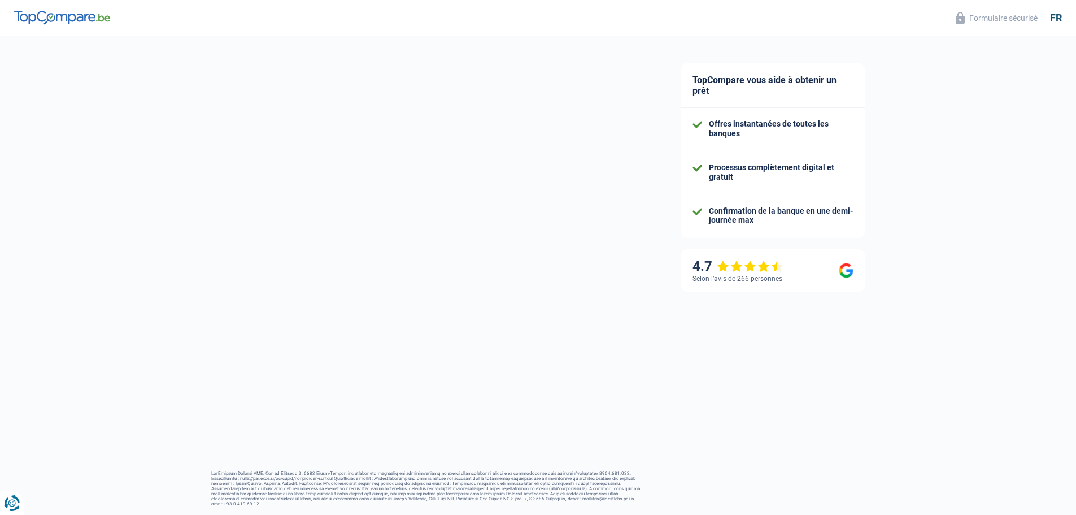
select select "familyAllowances"
select select "netSalary"
select select "mealVouchers"
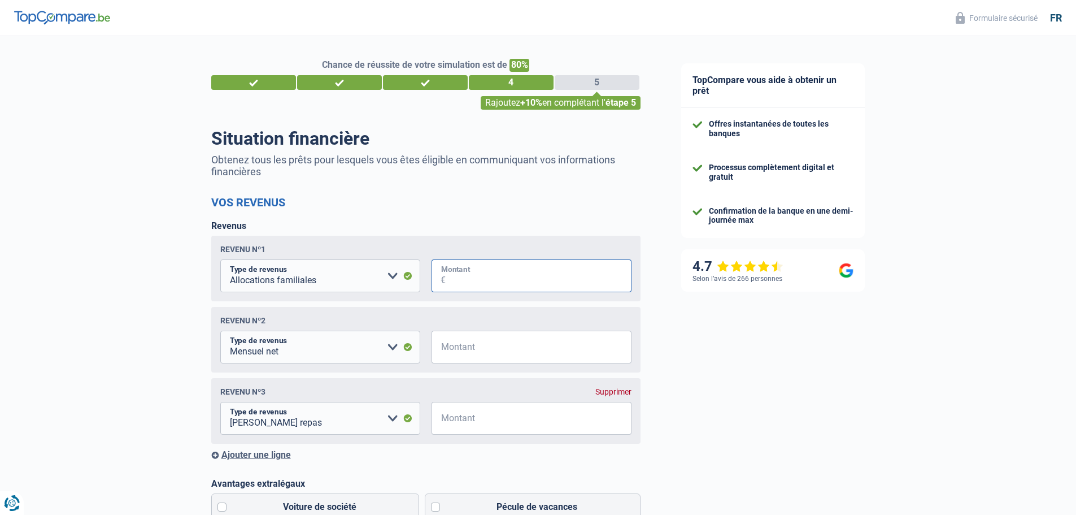
click at [471, 280] on input "Montant" at bounding box center [539, 275] width 186 height 33
type input "200"
click at [473, 337] on input "Montant" at bounding box center [539, 346] width 186 height 33
type input "3.150"
click at [467, 422] on input "Montant" at bounding box center [539, 418] width 186 height 33
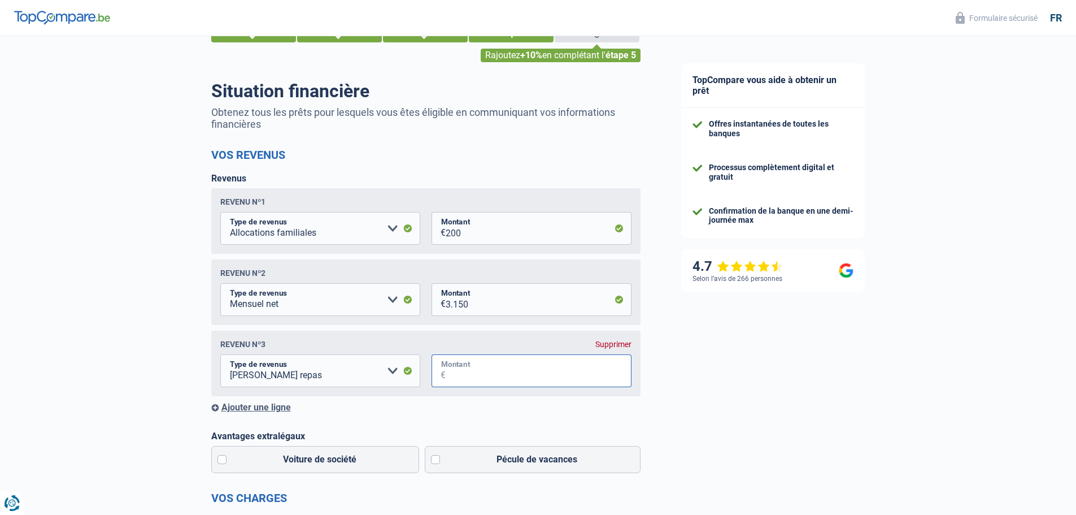
scroll to position [113, 0]
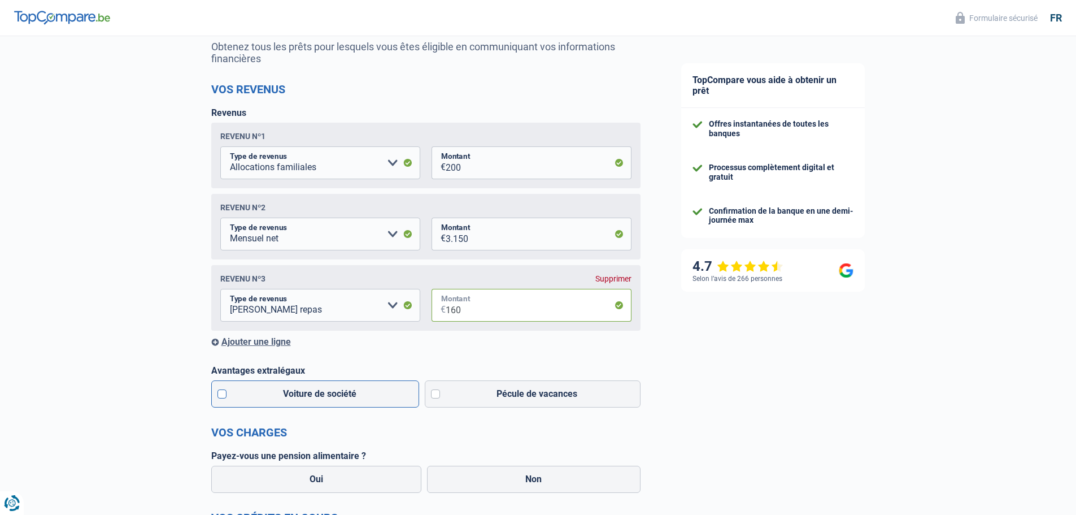
type input "160"
click at [251, 399] on label "Voiture de société" at bounding box center [315, 393] width 208 height 27
click at [251, 399] on input "Voiture de société" at bounding box center [315, 393] width 208 height 27
checkbox input "true"
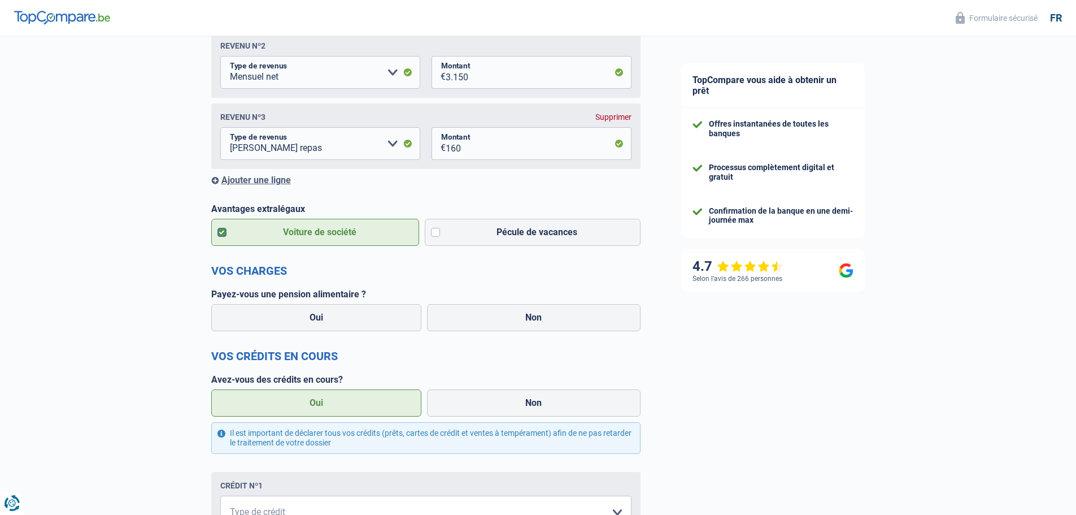
scroll to position [282, 0]
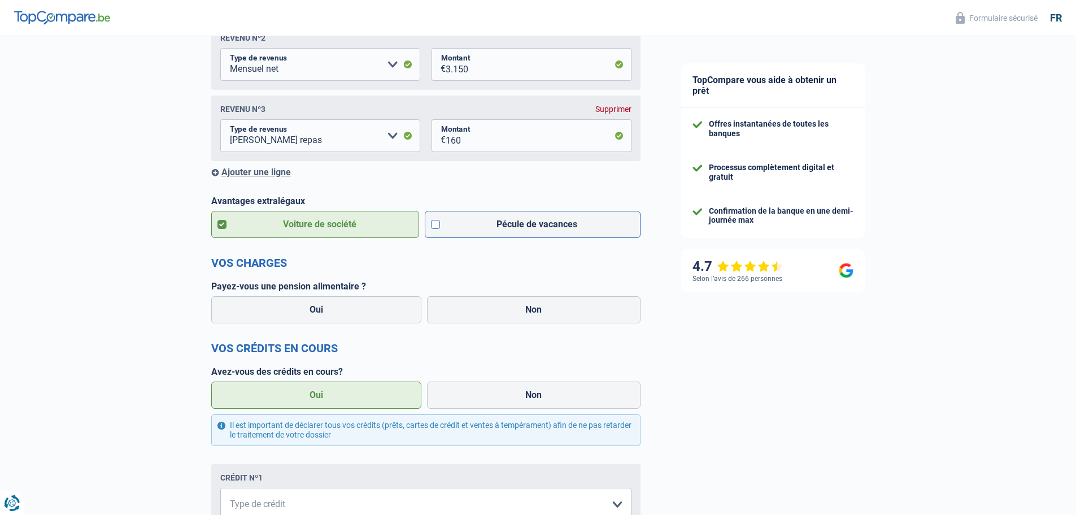
click at [490, 219] on label "Pécule de vacances" at bounding box center [533, 224] width 216 height 27
click at [490, 219] on input "Pécule de vacances" at bounding box center [533, 224] width 216 height 27
checkbox input "true"
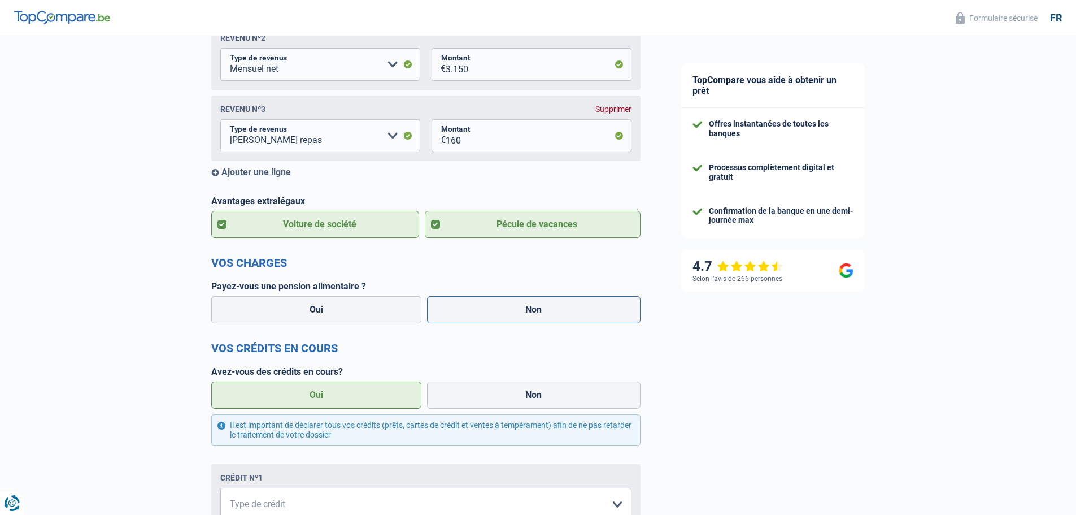
click at [498, 315] on label "Non" at bounding box center [534, 309] width 214 height 27
click at [498, 315] on input "Non" at bounding box center [534, 309] width 214 height 27
radio input "true"
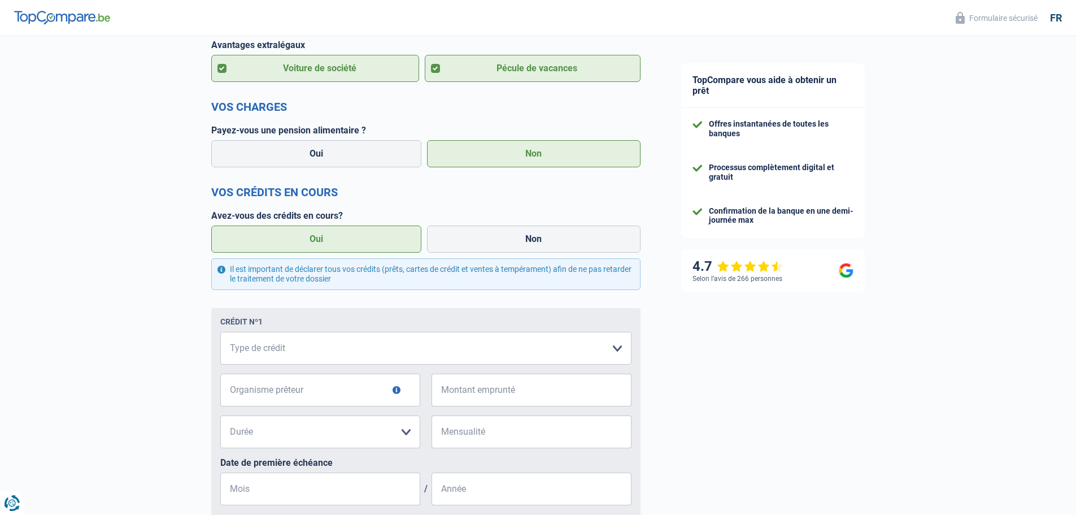
scroll to position [452, 0]
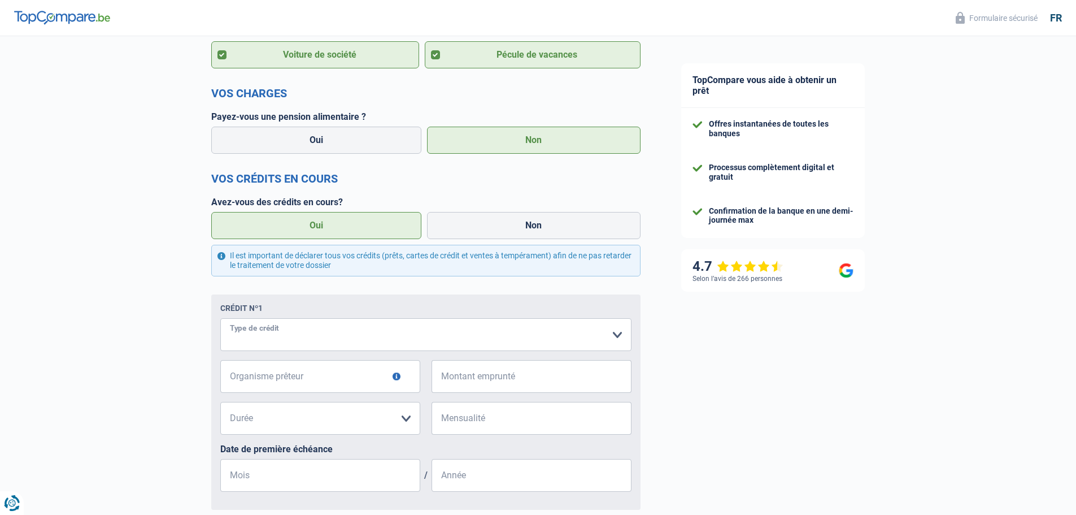
click at [345, 332] on select "Carte ou ouverture de crédit Prêt hypothécaire Vente à tempérament Prêt à tempé…" at bounding box center [425, 334] width 411 height 33
select select "personalLoan"
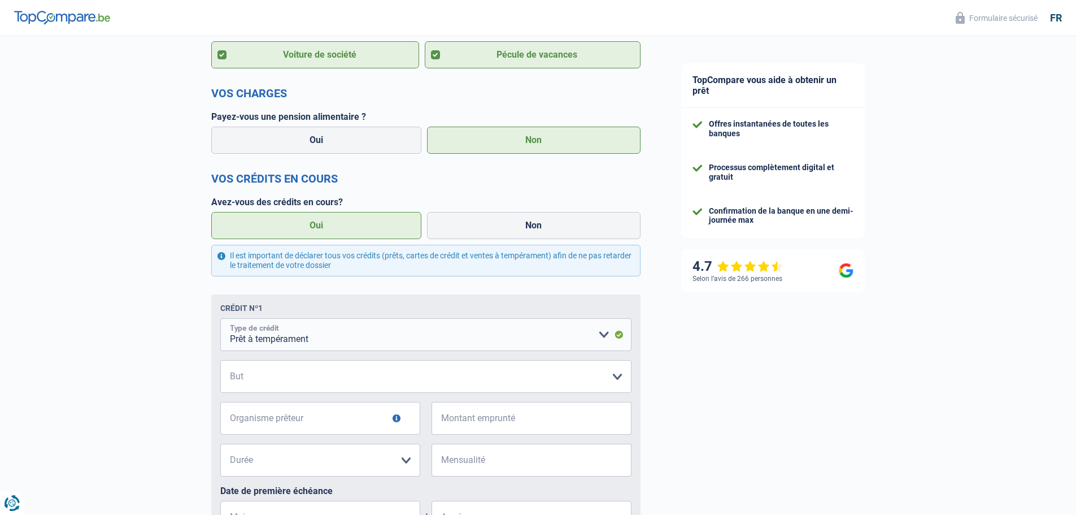
scroll to position [565, 0]
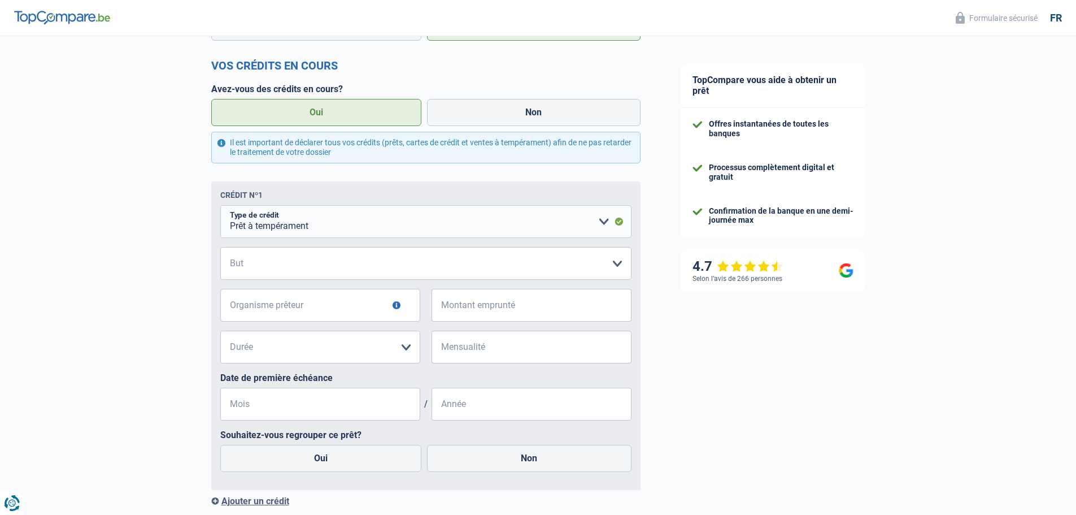
click at [337, 286] on fieldset "Carte ou ouverture de crédit Prêt hypothécaire Vente à tempérament Prêt à tempé…" at bounding box center [425, 343] width 411 height 276
click at [333, 266] on select "Confort maison: meubles, textile, peinture, électroménager, outillage non-profe…" at bounding box center [425, 263] width 411 height 33
select select "loanRepayment"
click at [220, 250] on select "Confort maison: meubles, textile, peinture, électroménager, outillage non-profe…" at bounding box center [425, 263] width 411 height 33
click at [289, 315] on input "Organisme prêteur" at bounding box center [320, 305] width 200 height 33
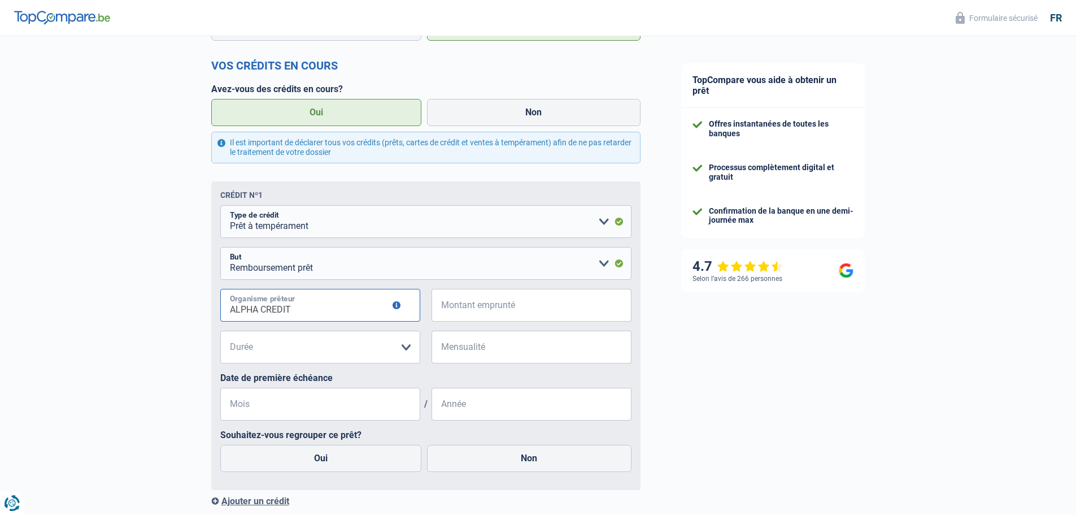
type input "ALPHA CREDIT"
type input "75.000"
click at [282, 336] on select "12 mois 18 mois 24 mois 30 mois 36 mois 42 mois 48 mois 60 mois 72 mois 84 mois…" at bounding box center [320, 346] width 200 height 33
select select "120"
click at [220, 333] on select "12 mois 18 mois 24 mois 30 mois 36 mois 42 mois 48 mois 60 mois 72 mois 84 mois…" at bounding box center [320, 346] width 200 height 33
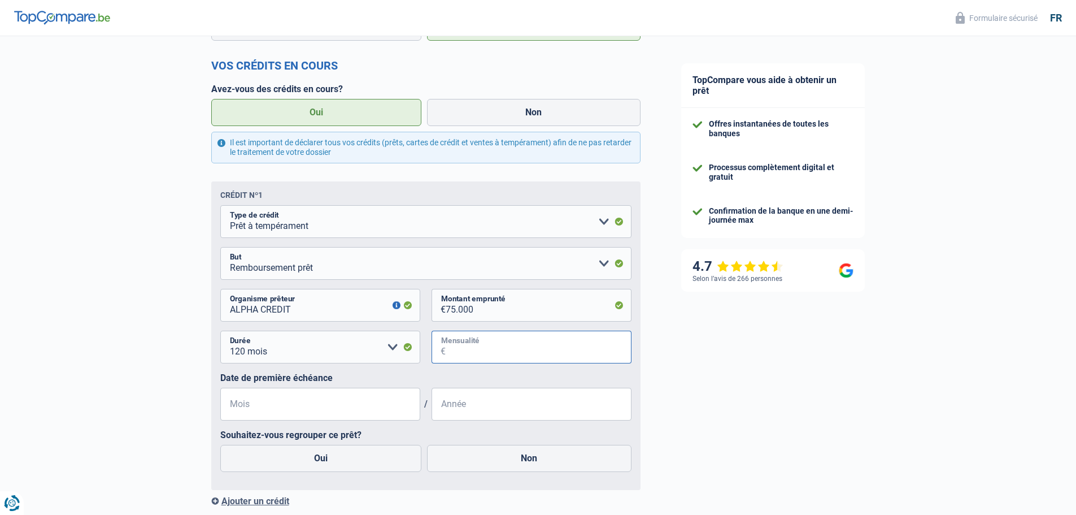
click at [468, 360] on input "Mensualité" at bounding box center [539, 346] width 186 height 33
type input "713"
click at [389, 394] on input "Mois" at bounding box center [320, 404] width 200 height 33
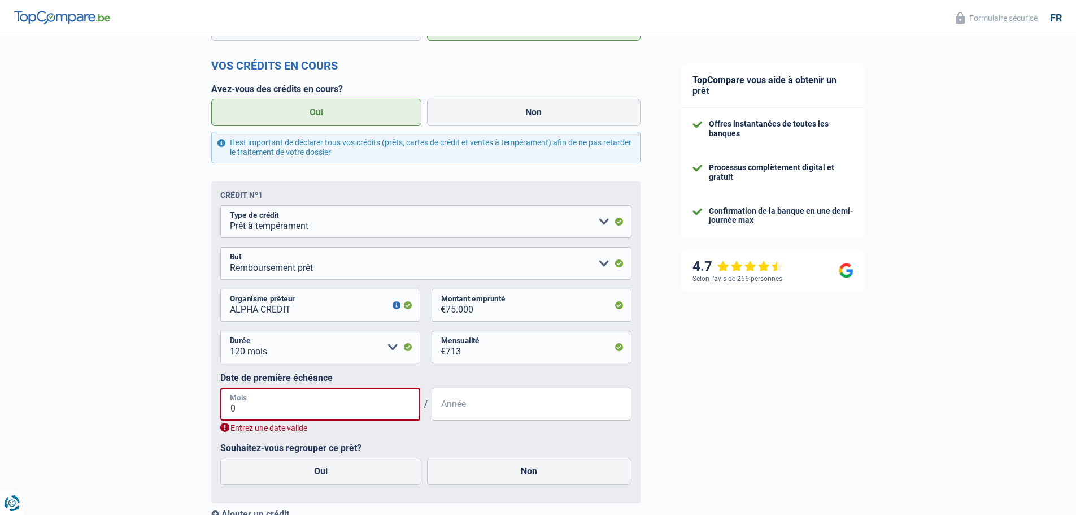
type input "01"
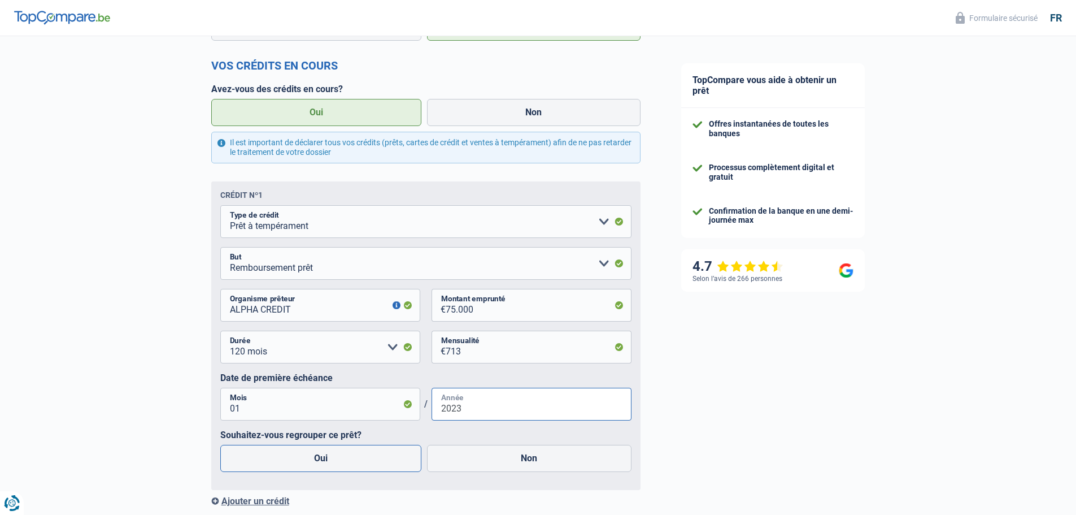
type input "2023"
click at [371, 461] on label "Oui" at bounding box center [321, 458] width 202 height 27
click at [371, 461] on input "Oui" at bounding box center [321, 458] width 202 height 27
radio input "true"
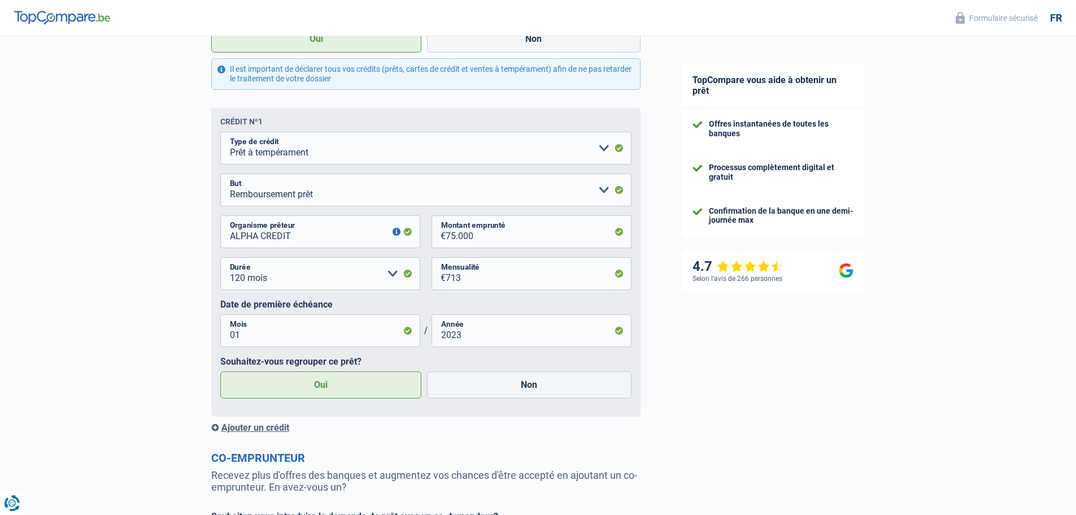
scroll to position [734, 0]
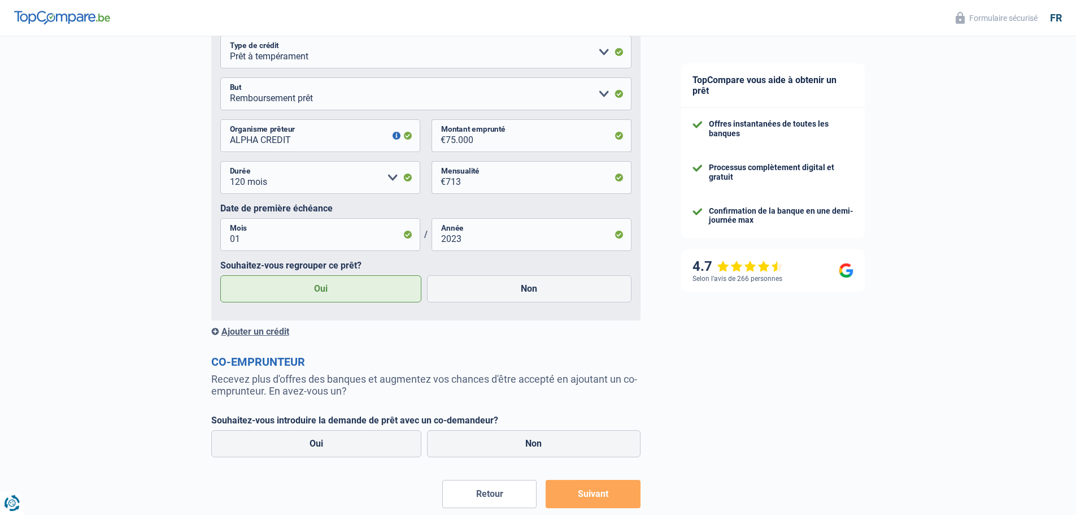
click at [215, 335] on div "Ajouter un crédit" at bounding box center [425, 331] width 429 height 11
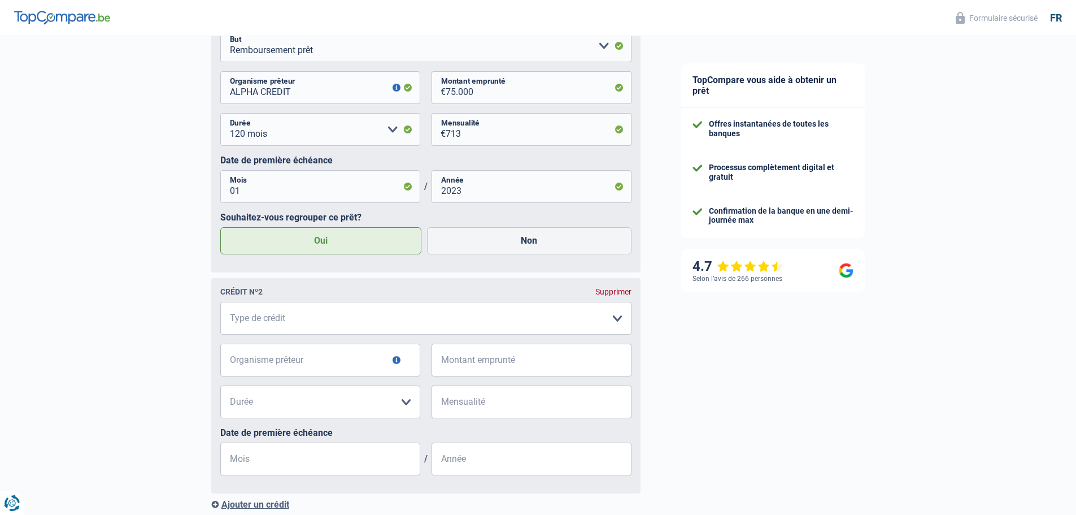
scroll to position [847, 0]
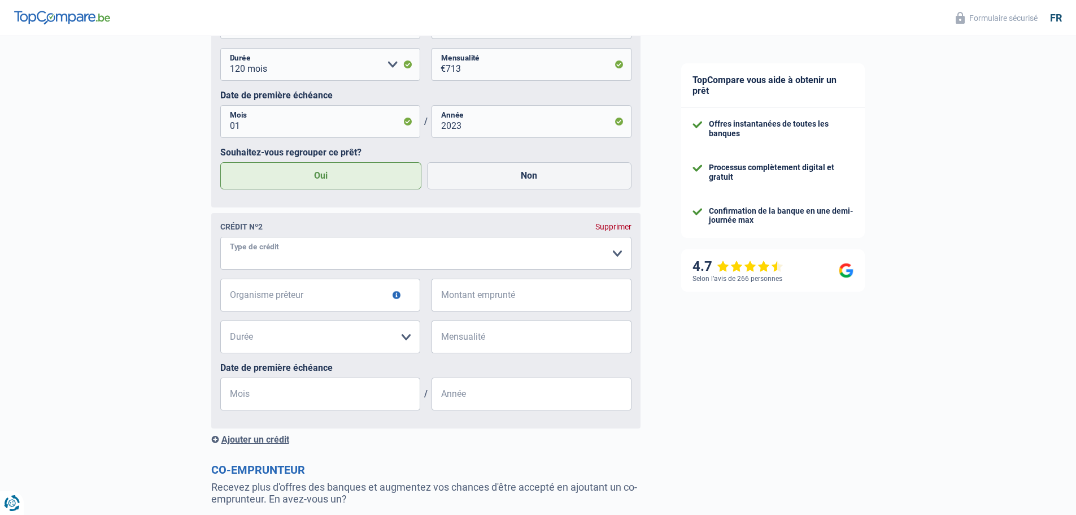
click at [289, 259] on select "Carte ou ouverture de crédit Prêt hypothécaire Vente à tempérament Prêt à tempé…" at bounding box center [425, 253] width 411 height 33
select select "cardOrCredit"
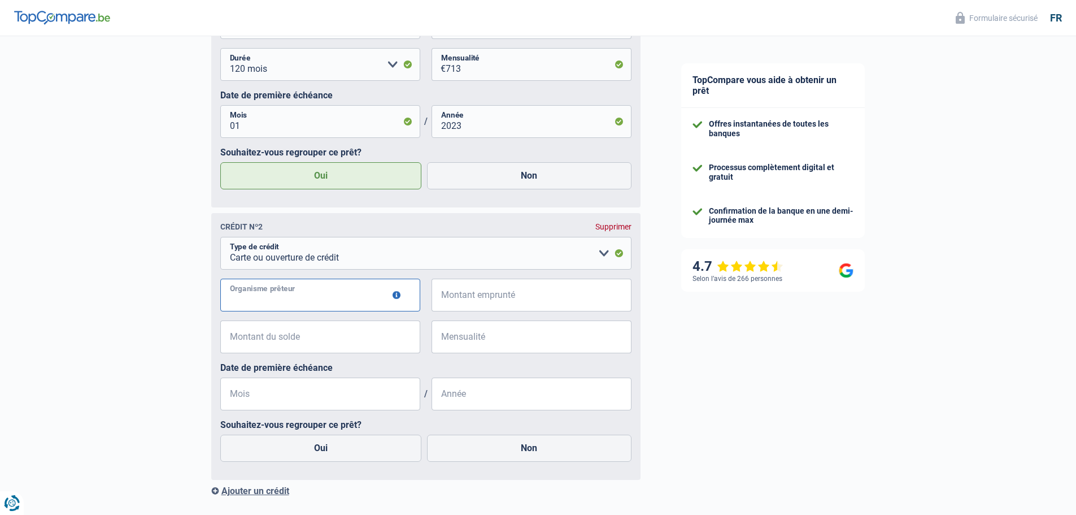
click at [284, 296] on input "Organisme prêteur" at bounding box center [320, 295] width 200 height 33
type input "COFIDIS"
type input "4.000"
type input "3.024"
type input "198"
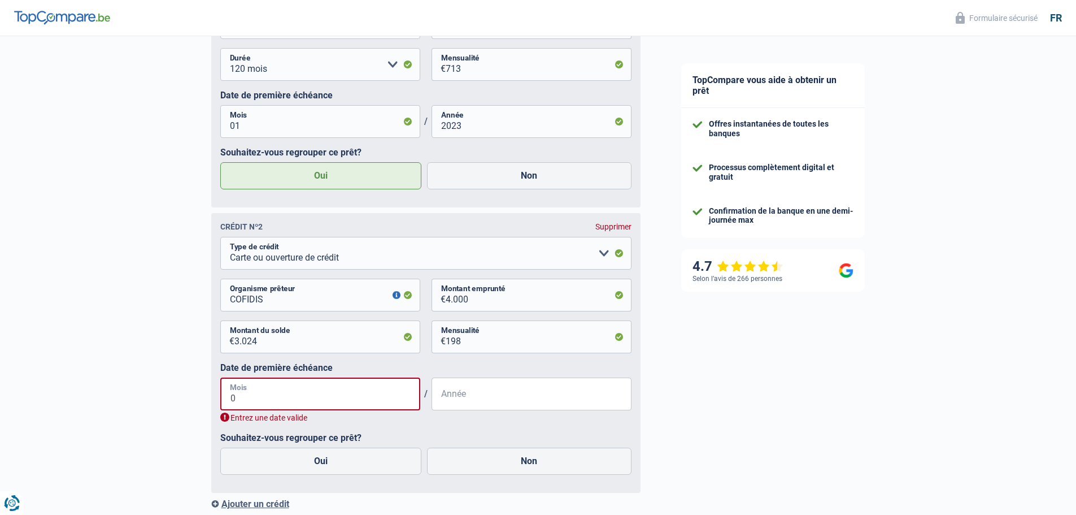
type input "01"
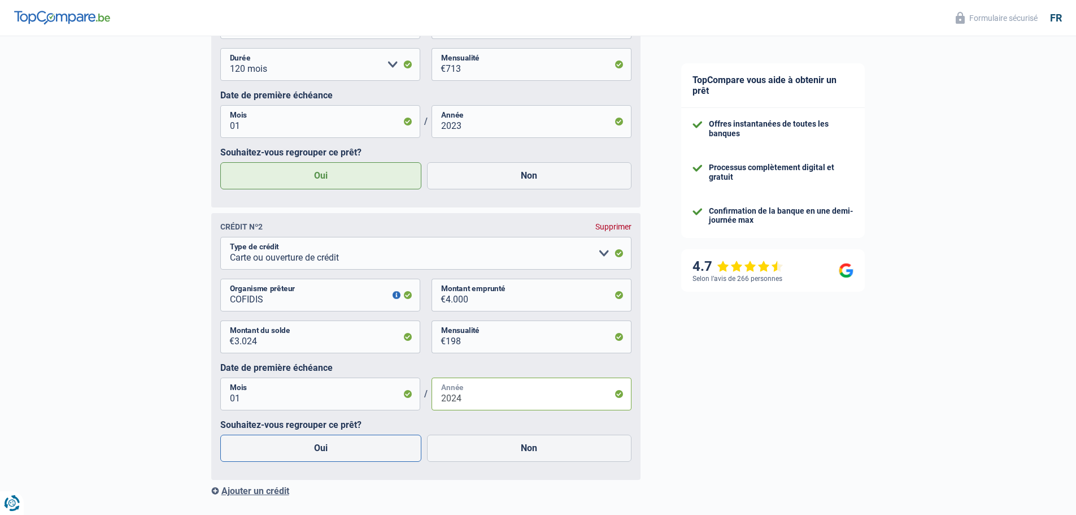
type input "2024"
click at [316, 461] on label "Oui" at bounding box center [321, 447] width 202 height 27
click at [316, 461] on input "Oui" at bounding box center [321, 447] width 202 height 27
radio input "true"
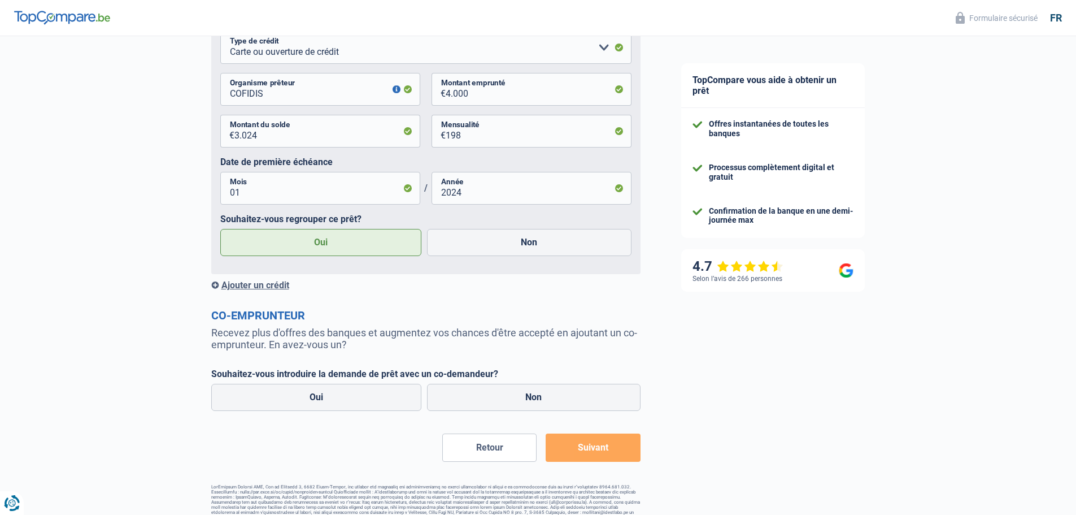
scroll to position [1071, 0]
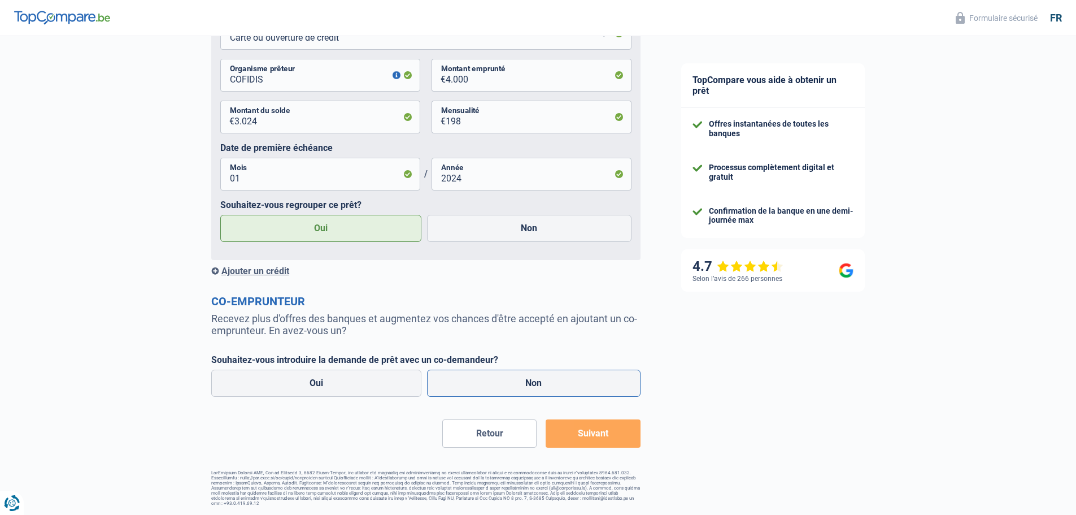
click at [473, 381] on label "Non" at bounding box center [534, 382] width 214 height 27
click at [473, 381] on input "Non" at bounding box center [534, 382] width 214 height 27
radio input "true"
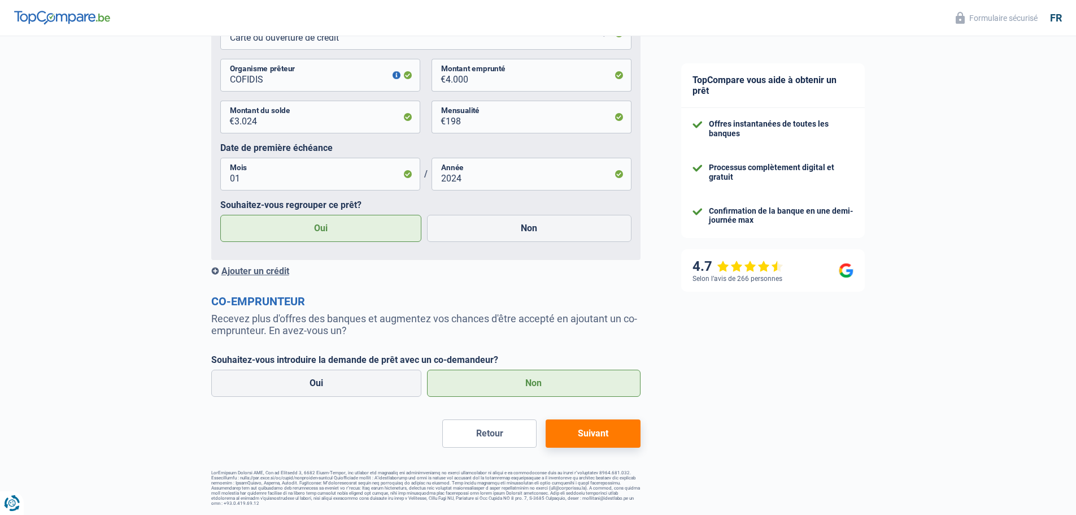
click at [589, 434] on button "Suivant" at bounding box center [593, 433] width 94 height 28
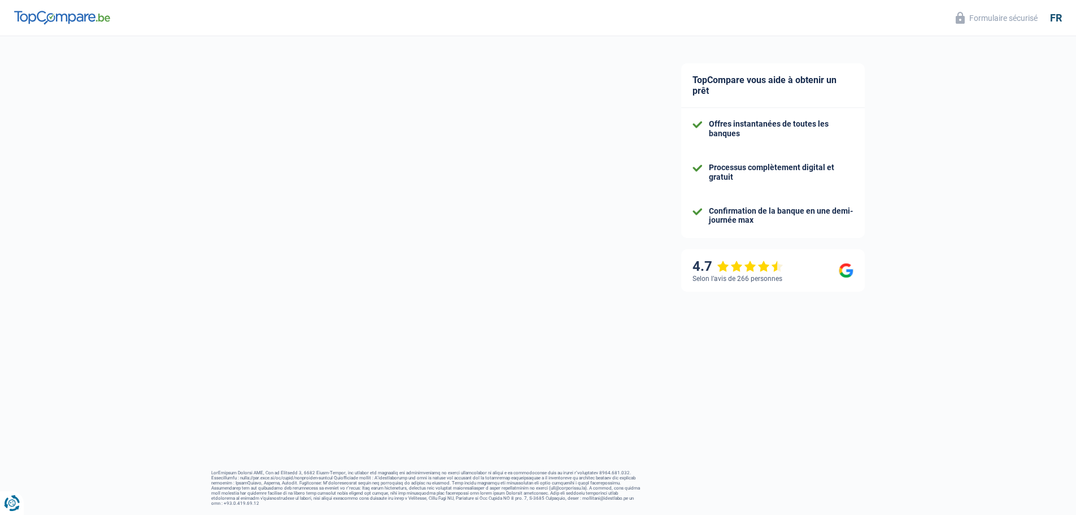
select select "refinancing"
select select "120"
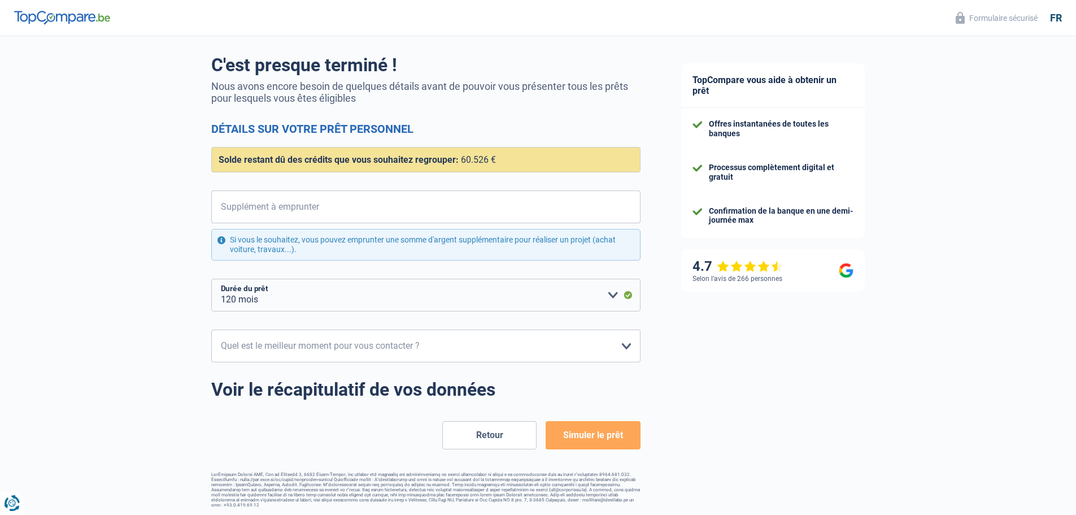
scroll to position [75, 0]
click at [309, 208] on input "Supplément à emprunter" at bounding box center [432, 205] width 415 height 33
click at [336, 345] on select "10h-12h 12h-14h 14h-16h 16h-18h Veuillez sélectionner une option" at bounding box center [425, 344] width 429 height 33
click at [617, 433] on button "Simuler le prêt" at bounding box center [593, 434] width 94 height 28
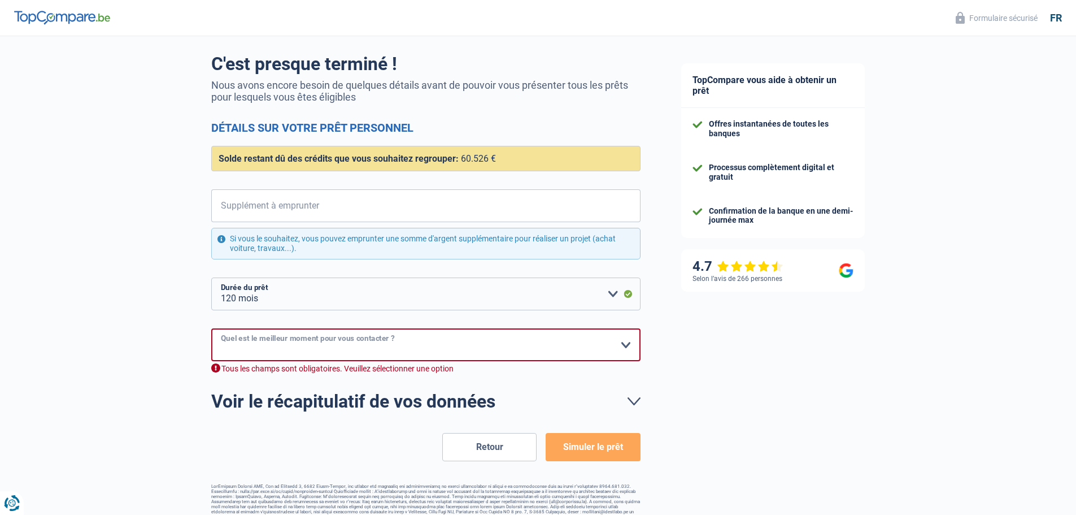
click at [602, 353] on select "10h-12h 12h-14h 14h-16h 16h-18h Veuillez sélectionner une option" at bounding box center [425, 344] width 429 height 33
select select "12-14"
click at [211, 329] on select "10h-12h 12h-14h 14h-16h 16h-18h Veuillez sélectionner une option" at bounding box center [425, 344] width 429 height 33
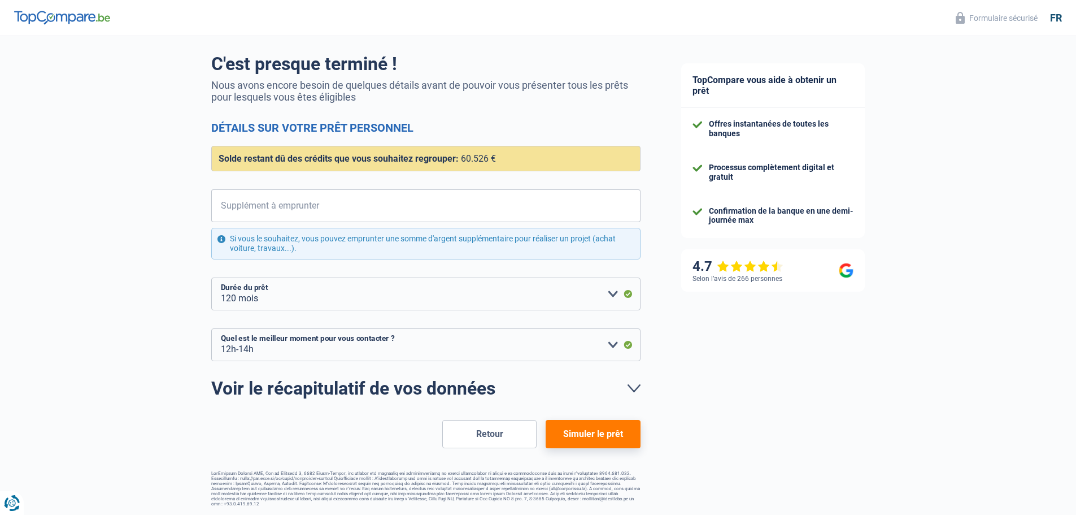
click at [599, 431] on button "Simuler le prêt" at bounding box center [593, 434] width 94 height 28
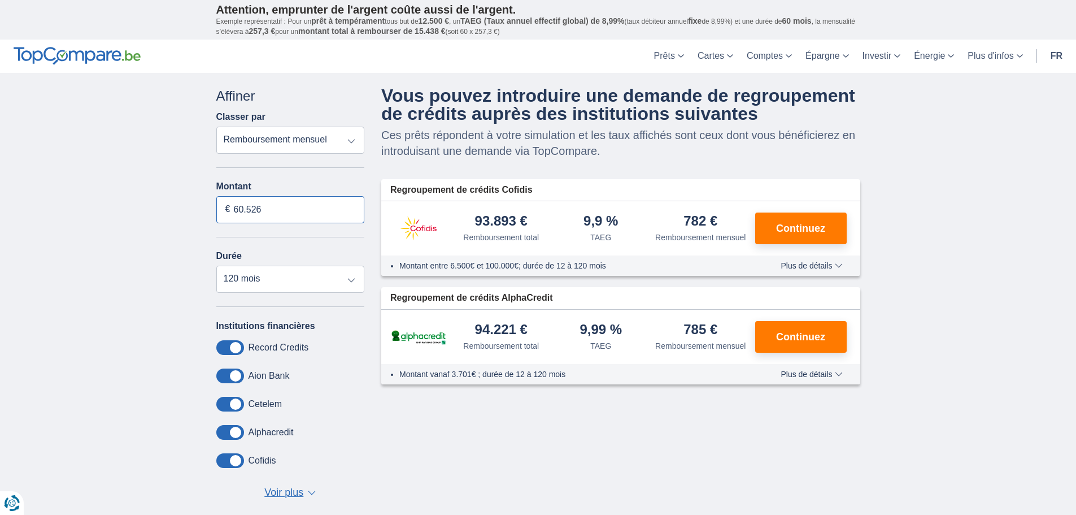
click at [321, 202] on input "60.526" at bounding box center [290, 209] width 149 height 27
click at [236, 206] on input "60.526" at bounding box center [290, 209] width 149 height 27
drag, startPoint x: 238, startPoint y: 208, endPoint x: 293, endPoint y: 208, distance: 54.8
click at [293, 208] on input "60.526" at bounding box center [290, 209] width 149 height 27
click at [299, 486] on span "Voir plus" at bounding box center [283, 492] width 39 height 15
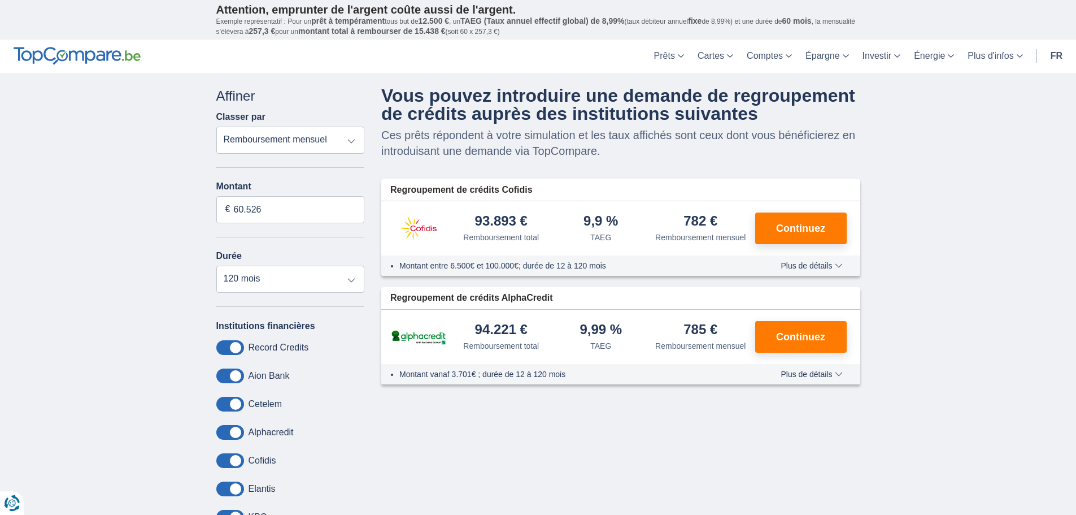
click at [821, 266] on span "Plus de détails" at bounding box center [812, 266] width 62 height 8
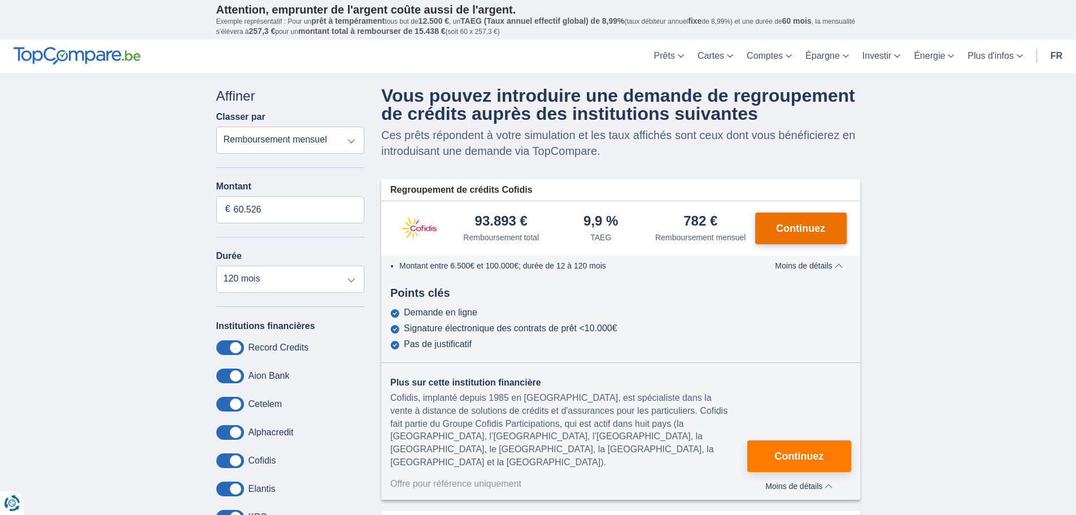
click at [802, 240] on button "Continuez" at bounding box center [801, 228] width 92 height 32
